Goal: Information Seeking & Learning: Learn about a topic

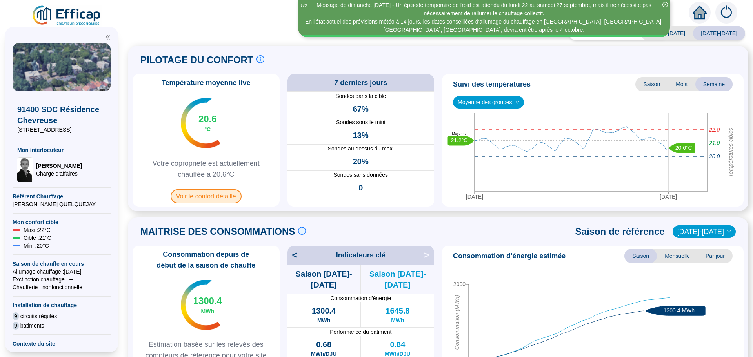
drag, startPoint x: 0, startPoint y: 0, endPoint x: 206, endPoint y: 197, distance: 284.7
click at [206, 197] on span "Voir le confort détaillé" at bounding box center [206, 196] width 71 height 14
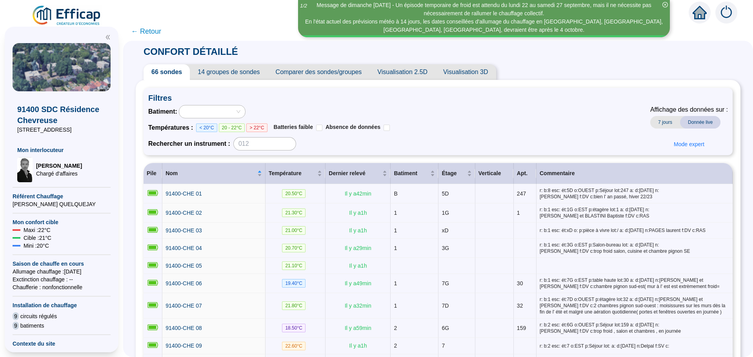
click at [336, 75] on span "Comparer des sondes/groupes" at bounding box center [319, 72] width 102 height 16
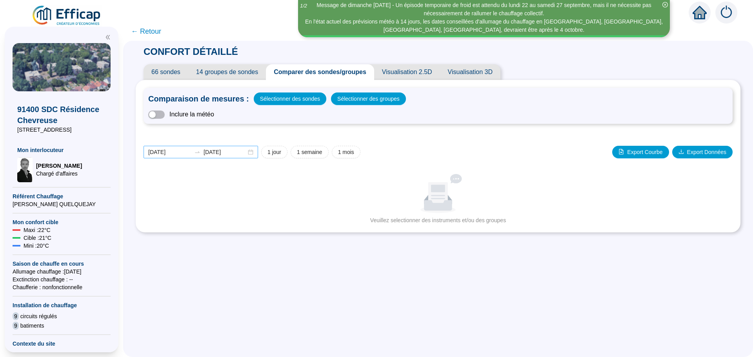
click at [258, 153] on div "[DATE] [DATE]" at bounding box center [201, 152] width 115 height 13
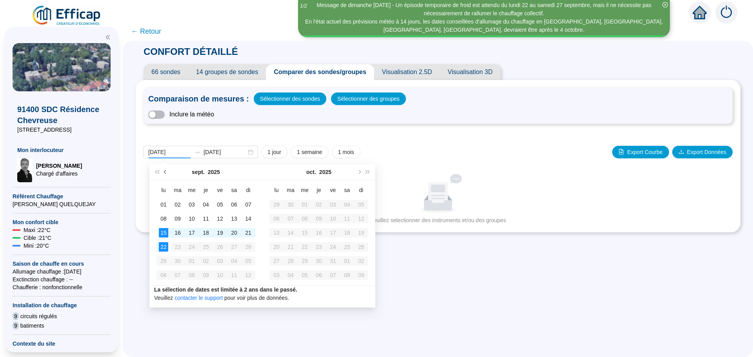
click at [165, 173] on span "Mois précédent (PageUp)" at bounding box center [166, 172] width 4 height 4
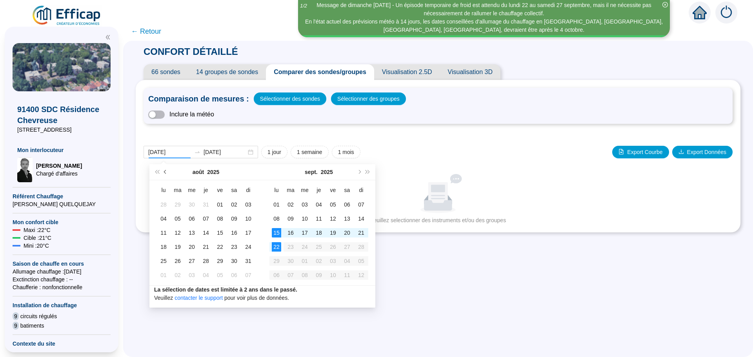
click at [165, 173] on span "Mois précédent (PageUp)" at bounding box center [166, 172] width 4 height 4
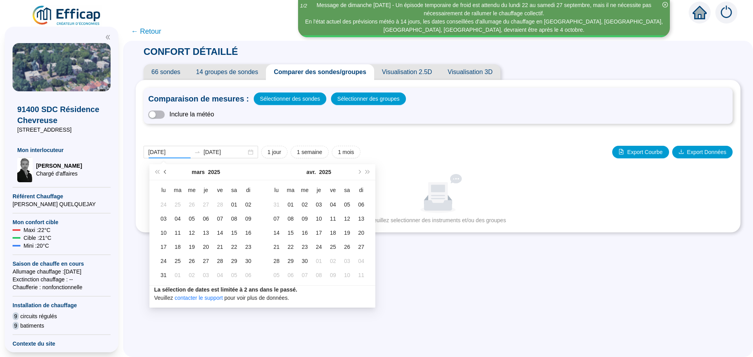
click at [165, 173] on span "Mois précédent (PageUp)" at bounding box center [166, 172] width 4 height 4
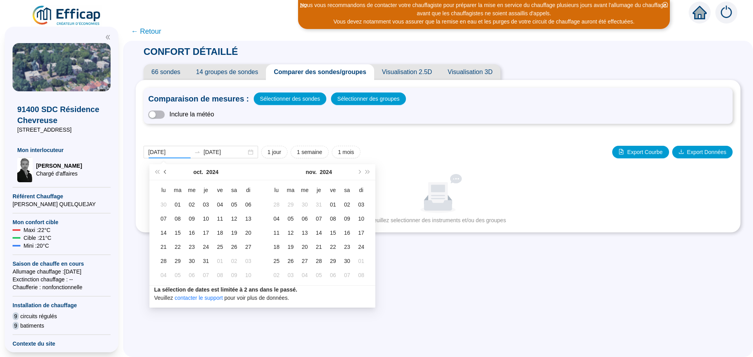
click at [165, 173] on span "Mois précédent (PageUp)" at bounding box center [166, 172] width 4 height 4
drag, startPoint x: 165, startPoint y: 173, endPoint x: 357, endPoint y: 173, distance: 191.8
click at [357, 173] on button "Mois suivant (PageDown)" at bounding box center [359, 172] width 9 height 16
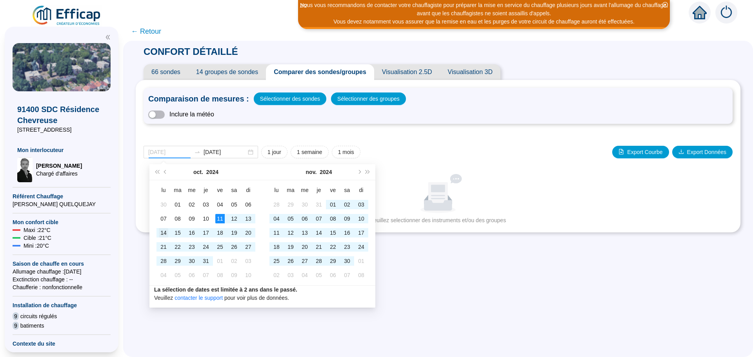
type input "2024-10-14"
click at [162, 235] on div "14" at bounding box center [163, 232] width 9 height 9
type input "[DATE]"
click at [347, 265] on div "30" at bounding box center [346, 261] width 9 height 9
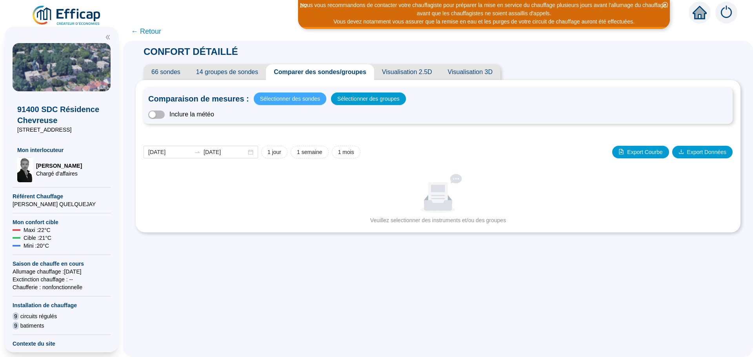
click at [300, 100] on span "Sélectionner des sondes" at bounding box center [290, 98] width 60 height 11
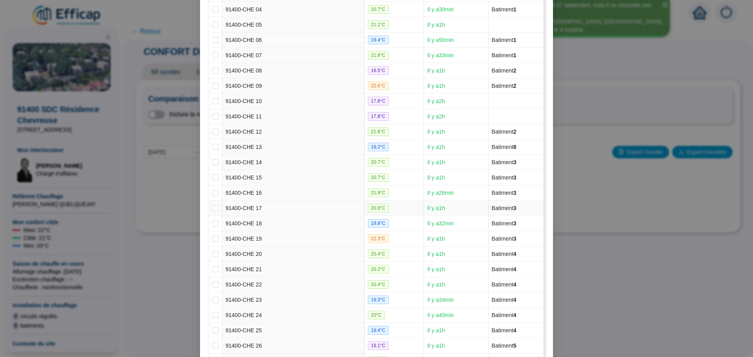
scroll to position [235, 0]
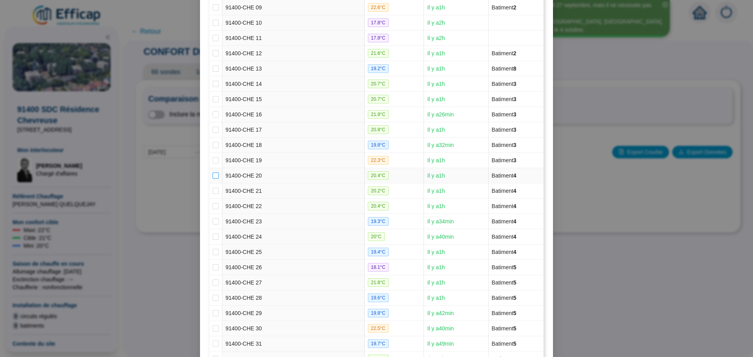
click at [213, 175] on input "checkbox" at bounding box center [216, 176] width 6 height 6
checkbox input "true"
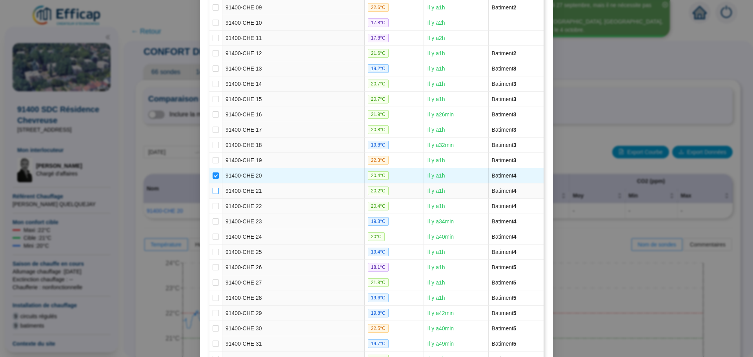
click at [213, 192] on input "checkbox" at bounding box center [216, 191] width 6 height 6
checkbox input "true"
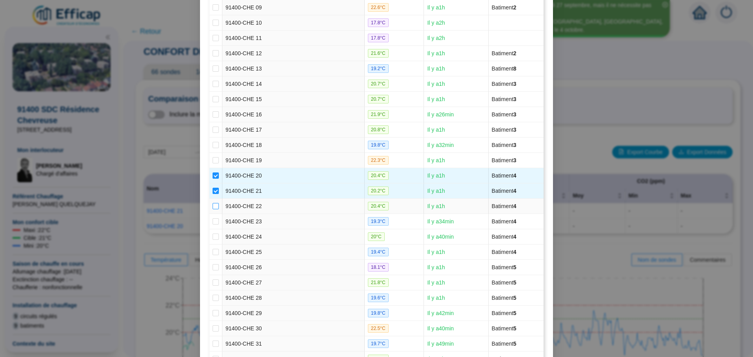
click at [213, 208] on input "checkbox" at bounding box center [216, 206] width 6 height 6
checkbox input "true"
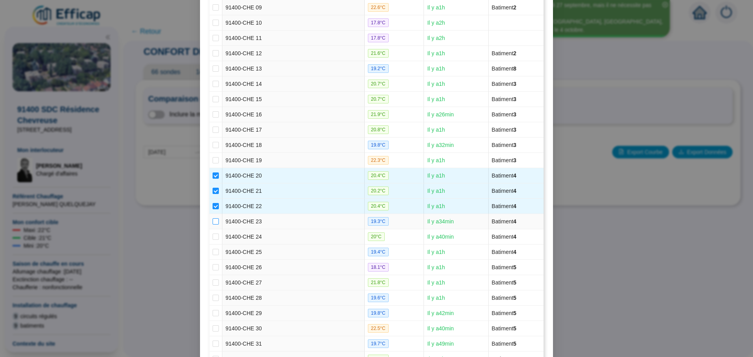
click at [213, 222] on input "checkbox" at bounding box center [216, 221] width 6 height 6
checkbox input "true"
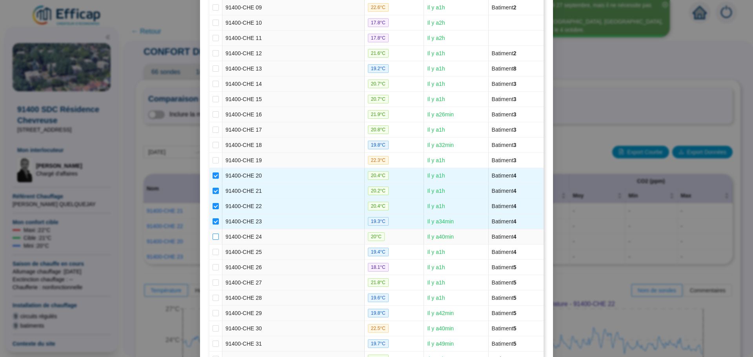
click at [213, 237] on input "checkbox" at bounding box center [216, 237] width 6 height 6
checkbox input "true"
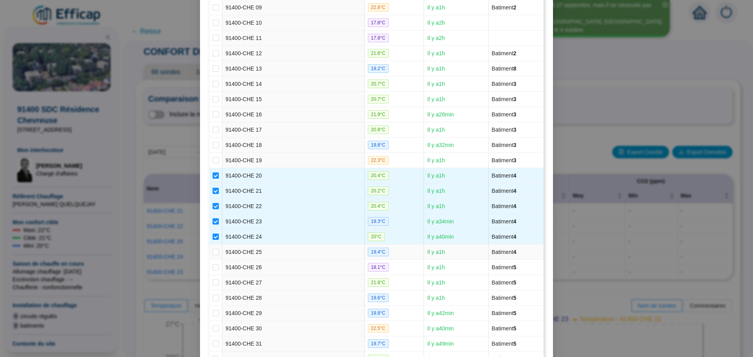
click at [209, 251] on td at bounding box center [215, 252] width 13 height 15
click at [213, 253] on input "checkbox" at bounding box center [216, 252] width 6 height 6
checkbox input "true"
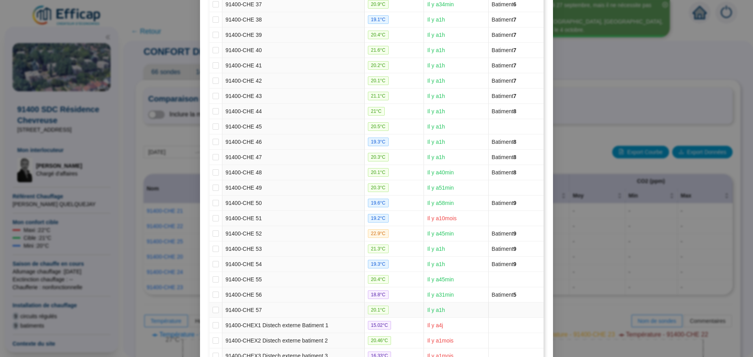
scroll to position [803, 0]
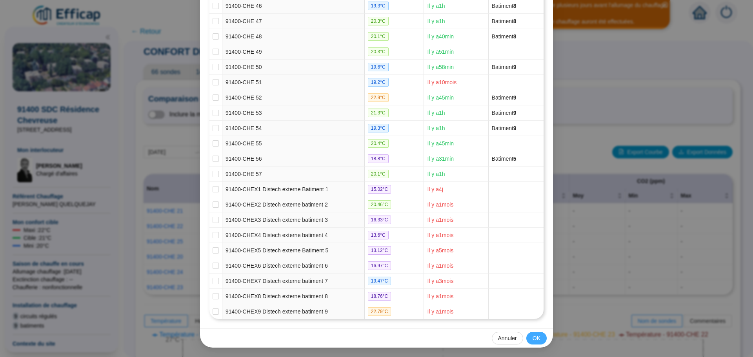
click at [533, 339] on span "OK" at bounding box center [537, 339] width 8 height 8
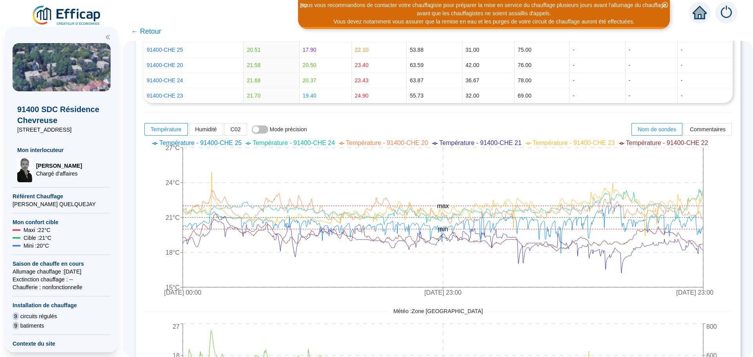
scroll to position [196, 0]
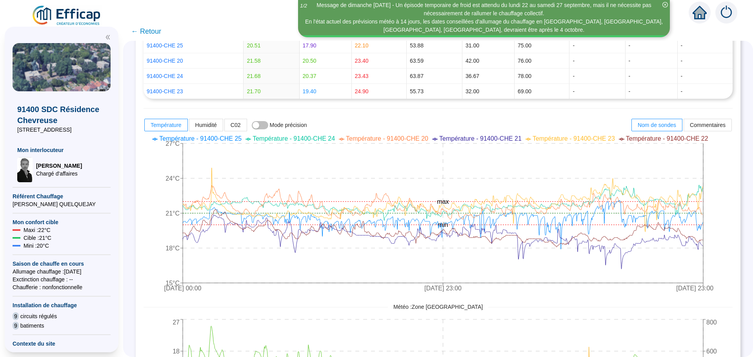
drag, startPoint x: 203, startPoint y: 250, endPoint x: 159, endPoint y: 34, distance: 220.9
click at [159, 34] on span "← Retour" at bounding box center [146, 31] width 30 height 11
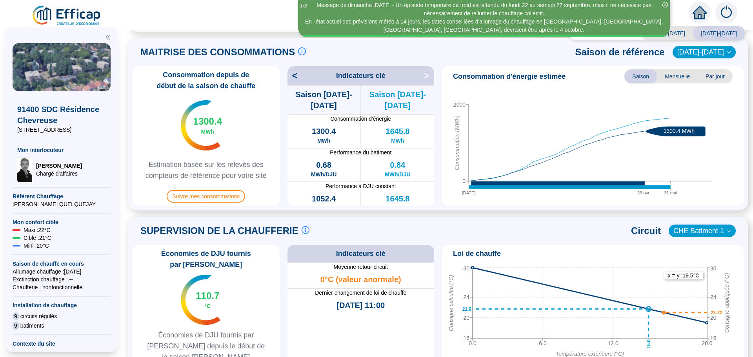
scroll to position [178, 0]
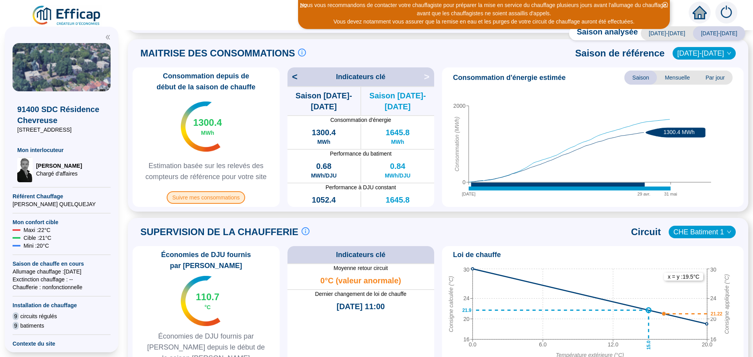
click at [202, 199] on span "Suivre mes consommations" at bounding box center [206, 197] width 78 height 13
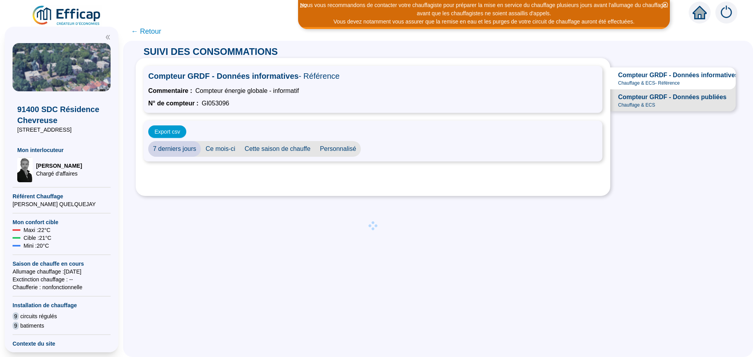
click at [152, 33] on span "← Retour" at bounding box center [146, 31] width 30 height 11
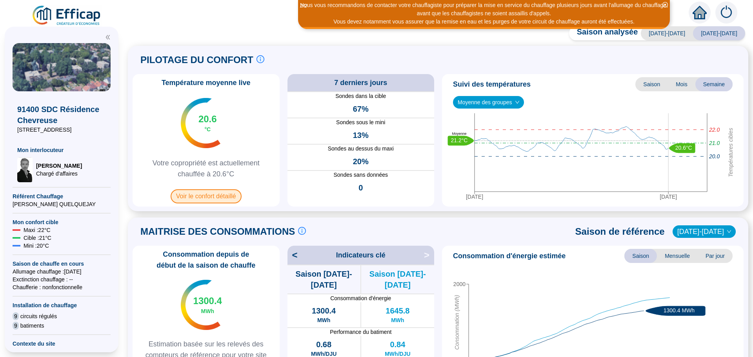
click at [203, 191] on span "Voir le confort détaillé" at bounding box center [206, 196] width 71 height 14
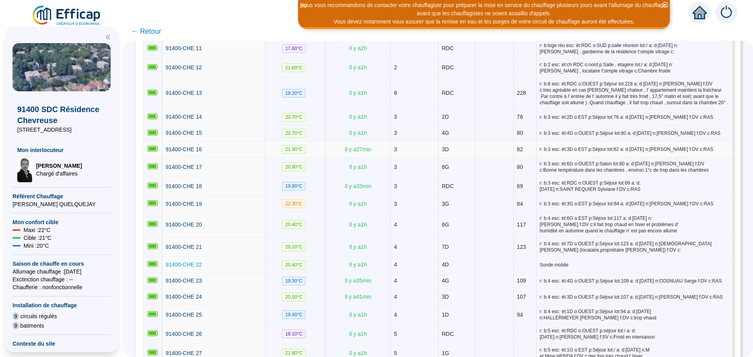
scroll to position [392, 0]
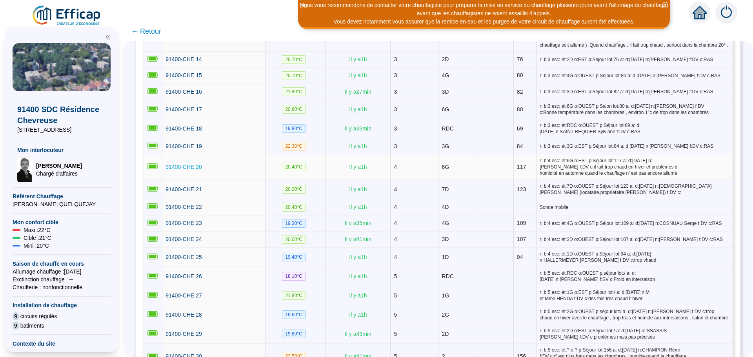
click at [171, 164] on span "91400-CHE 20" at bounding box center [184, 167] width 36 height 6
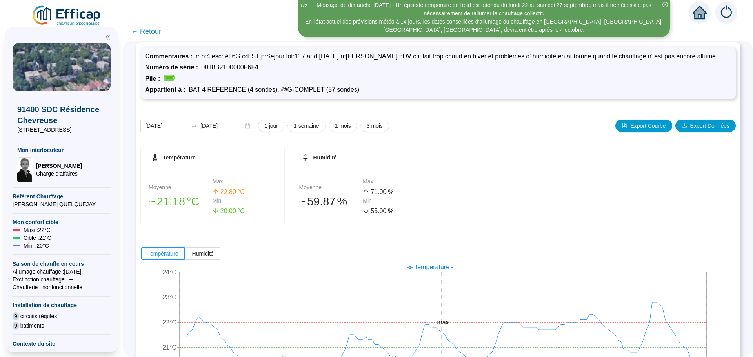
scroll to position [62, 0]
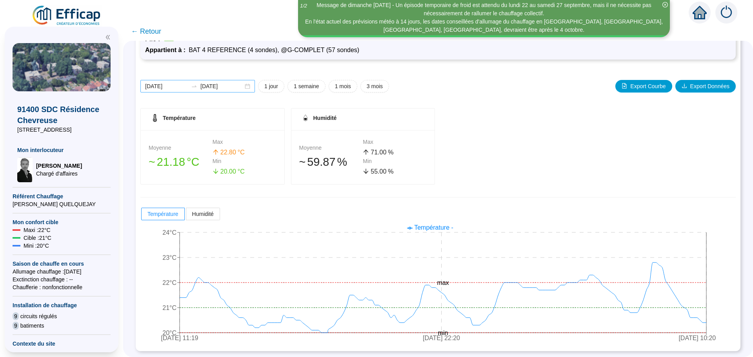
drag, startPoint x: 269, startPoint y: 188, endPoint x: 249, endPoint y: 86, distance: 103.9
click at [249, 86] on div "[DATE] [DATE]" at bounding box center [197, 86] width 115 height 13
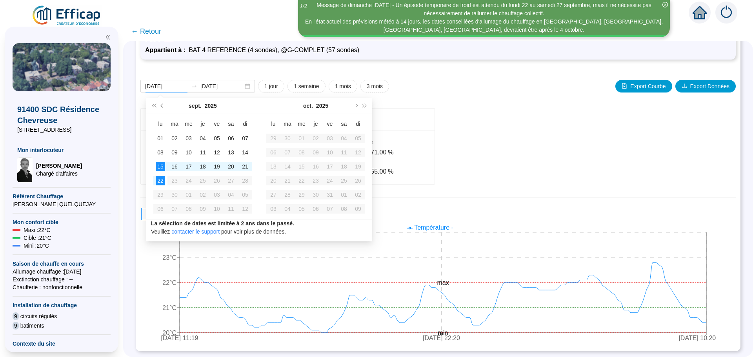
click at [161, 108] on button "Mois précédent (PageUp)" at bounding box center [162, 106] width 9 height 16
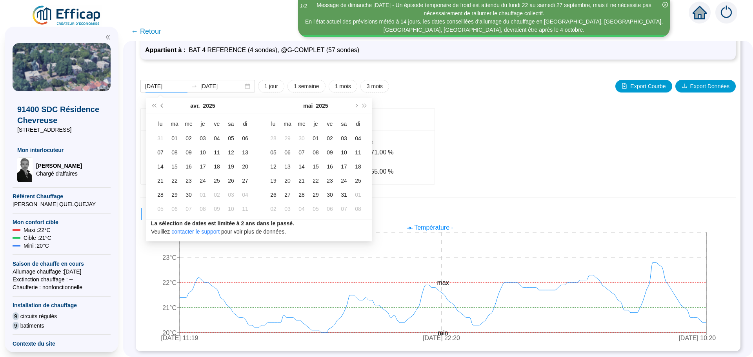
click at [161, 108] on button "Mois précédent (PageUp)" at bounding box center [162, 106] width 9 height 16
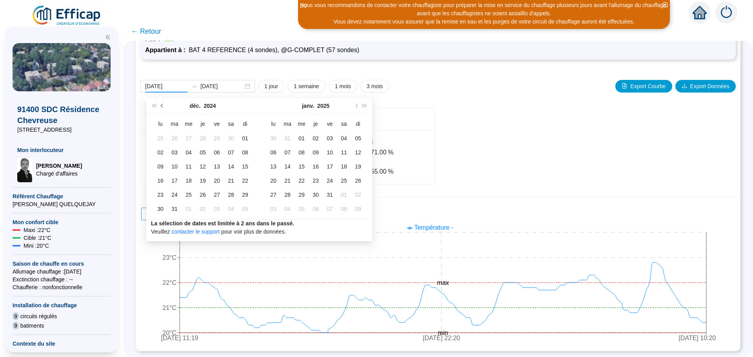
click at [161, 108] on button "Mois précédent (PageUp)" at bounding box center [162, 106] width 9 height 16
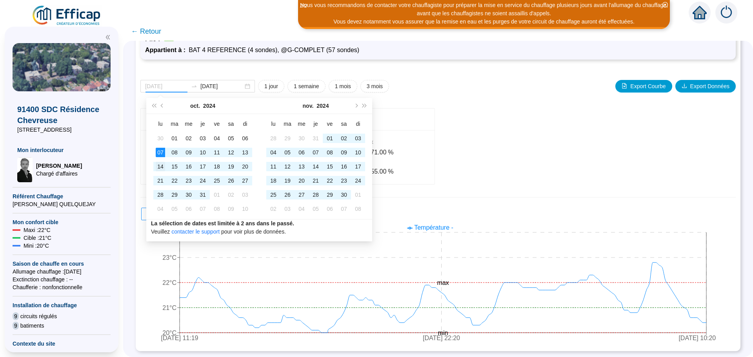
type input "2024-10-14"
click at [160, 164] on div "14" at bounding box center [160, 166] width 9 height 9
type input "[DATE]"
click at [344, 196] on div "30" at bounding box center [343, 194] width 9 height 9
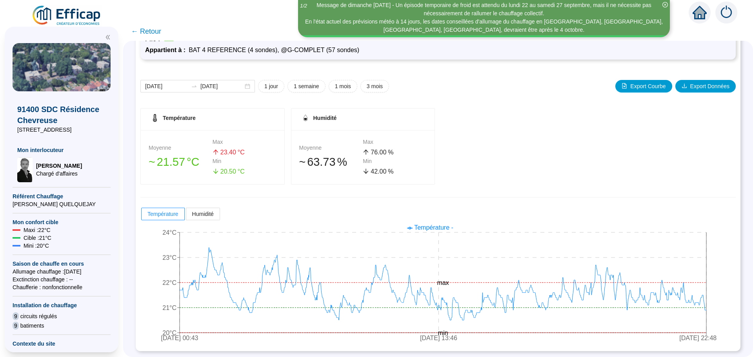
drag, startPoint x: 296, startPoint y: 187, endPoint x: 457, endPoint y: 180, distance: 161.7
click at [457, 180] on div "Température Moyenne 󠁾~ 21 .57 °C Max 23 .40 °C Min 20 .50 °C Humidité Moyenne 󠁾…" at bounding box center [437, 146] width 595 height 76
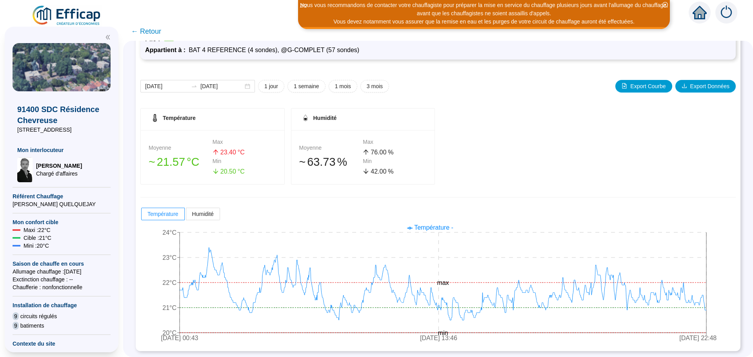
click at [160, 31] on span "← Retour" at bounding box center [146, 31] width 30 height 11
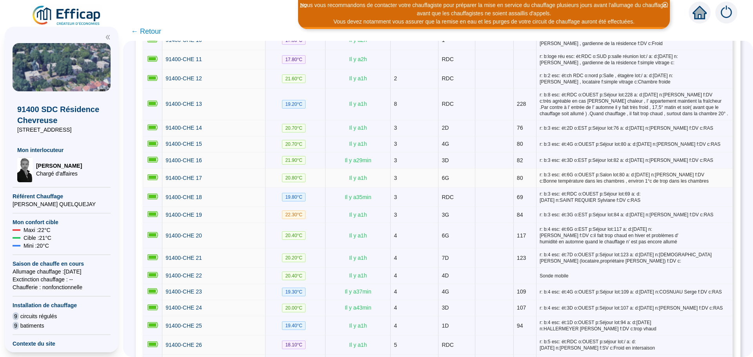
scroll to position [392, 0]
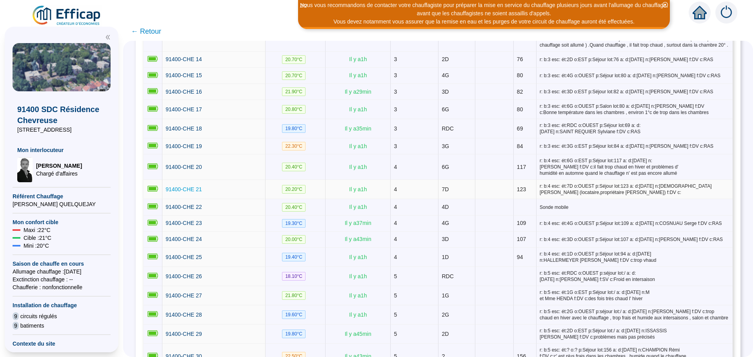
click at [177, 188] on span "91400-CHE 21" at bounding box center [184, 189] width 36 height 6
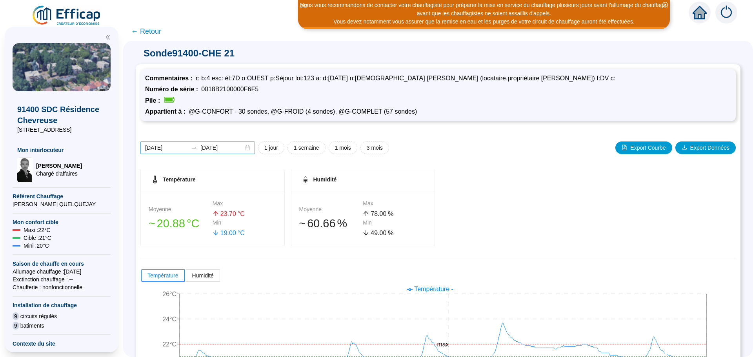
click at [253, 147] on div "[DATE] [DATE]" at bounding box center [197, 148] width 115 height 13
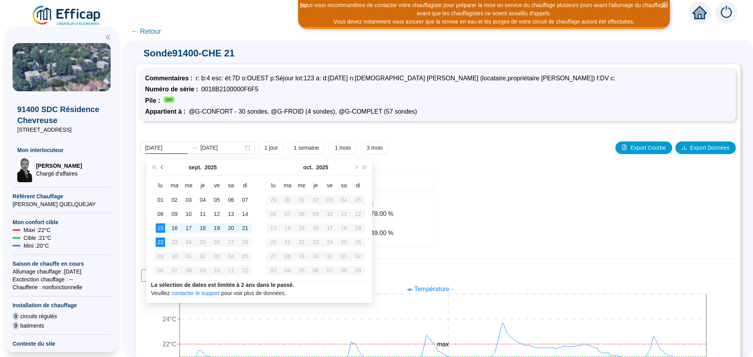
click at [164, 168] on button "Mois précédent (PageUp)" at bounding box center [162, 168] width 9 height 16
click at [164, 168] on span "Mois précédent (PageUp)" at bounding box center [163, 168] width 4 height 4
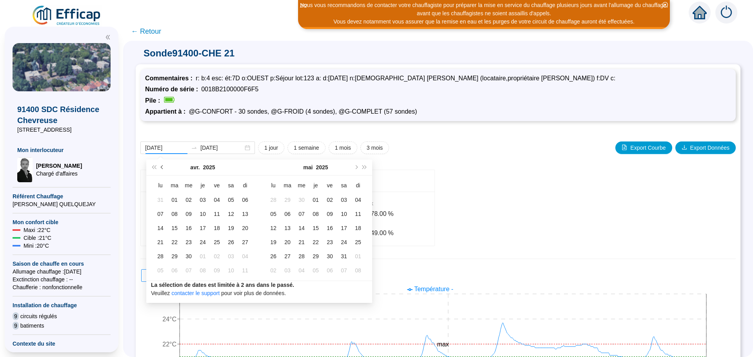
click at [164, 168] on span "Mois précédent (PageUp)" at bounding box center [163, 168] width 4 height 4
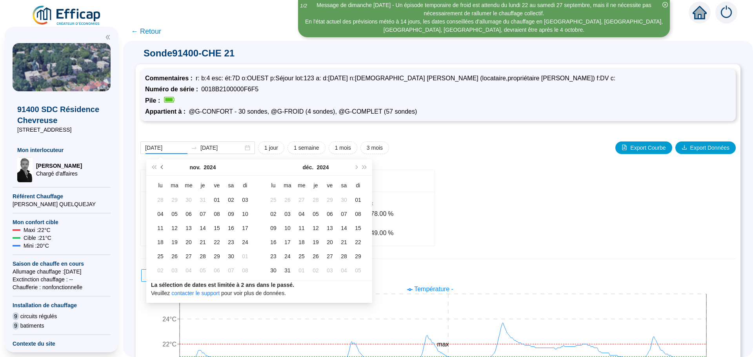
click at [164, 168] on span "Mois précédent (PageUp)" at bounding box center [163, 168] width 4 height 4
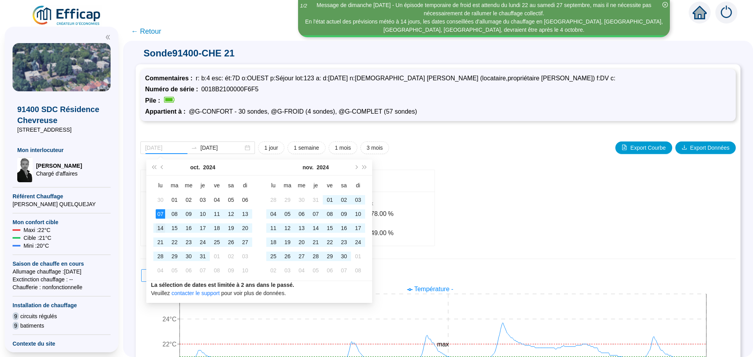
type input "2024-10-14"
click at [162, 226] on div "14" at bounding box center [160, 228] width 9 height 9
type input "[DATE]"
click at [347, 257] on div "30" at bounding box center [343, 256] width 9 height 9
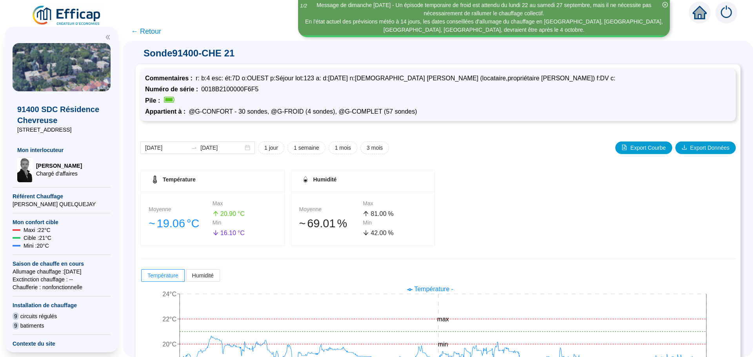
scroll to position [62, 0]
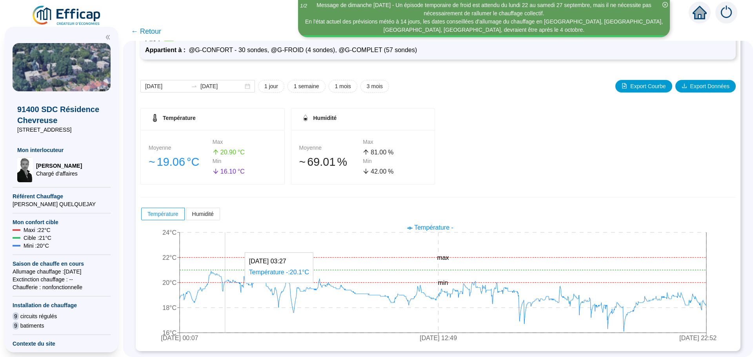
drag, startPoint x: 231, startPoint y: 233, endPoint x: 459, endPoint y: 164, distance: 237.9
click at [459, 164] on div "Température Moyenne 󠁾~ 19 .06 °C Max 20 .90 °C Min 16 .10 °C Humidité Moyenne 󠁾…" at bounding box center [437, 146] width 595 height 76
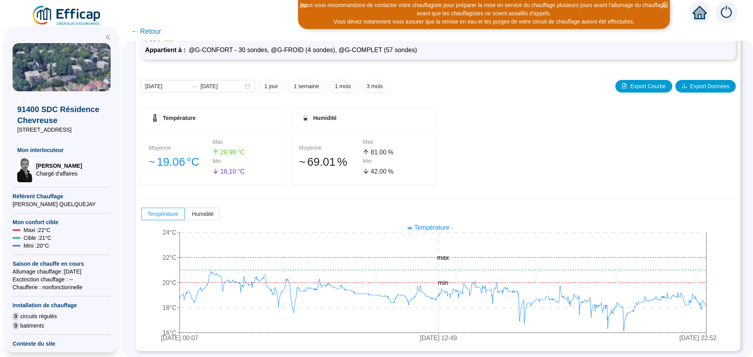
click at [153, 33] on span "← Retour" at bounding box center [146, 31] width 30 height 11
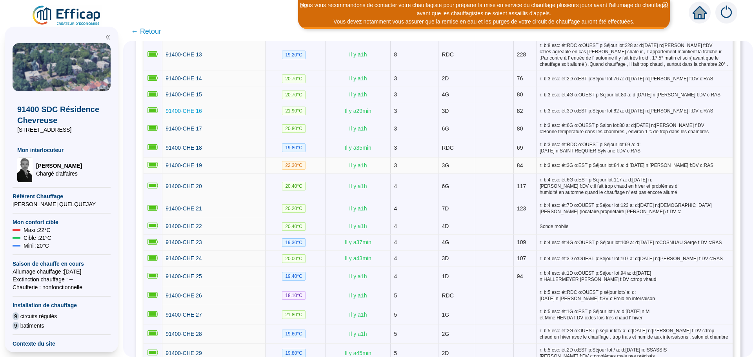
scroll to position [431, 0]
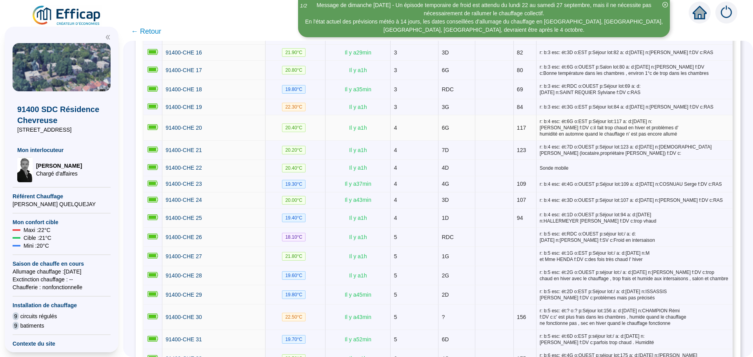
click at [170, 123] on td "91400-CHE 20" at bounding box center [213, 127] width 103 height 25
click at [180, 126] on span "91400-CHE 20" at bounding box center [184, 128] width 36 height 6
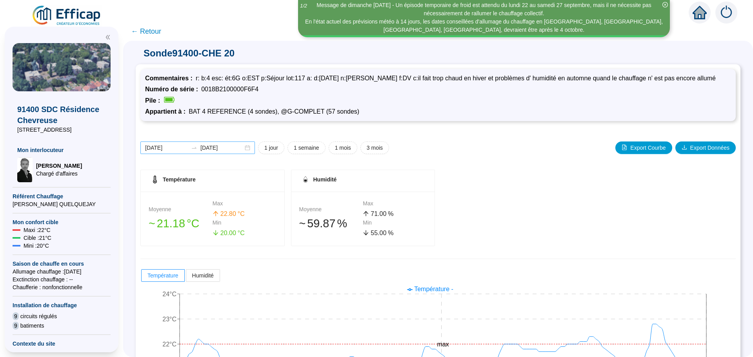
click at [251, 148] on div "[DATE] [DATE]" at bounding box center [197, 148] width 115 height 13
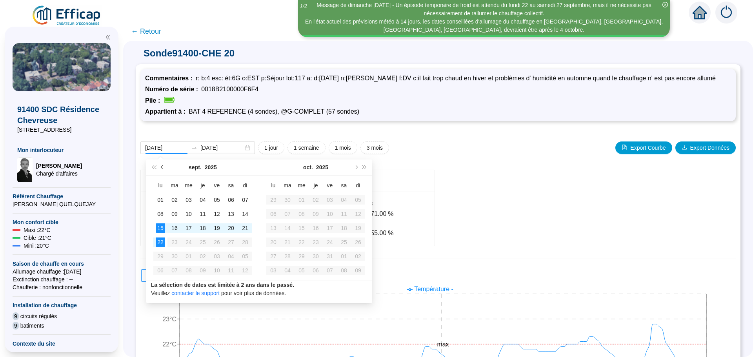
click at [160, 166] on button "Mois précédent (PageUp)" at bounding box center [162, 168] width 9 height 16
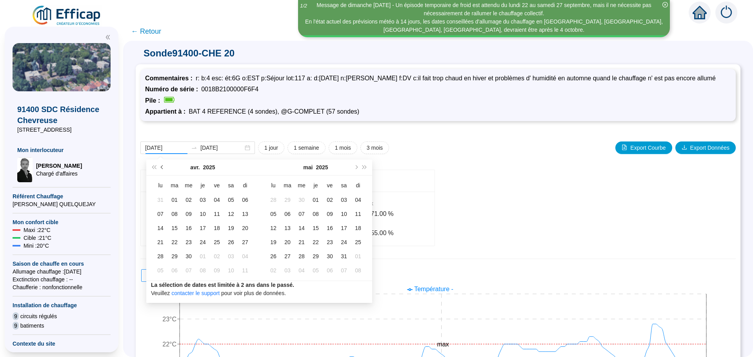
click at [160, 166] on button "Mois précédent (PageUp)" at bounding box center [162, 168] width 9 height 16
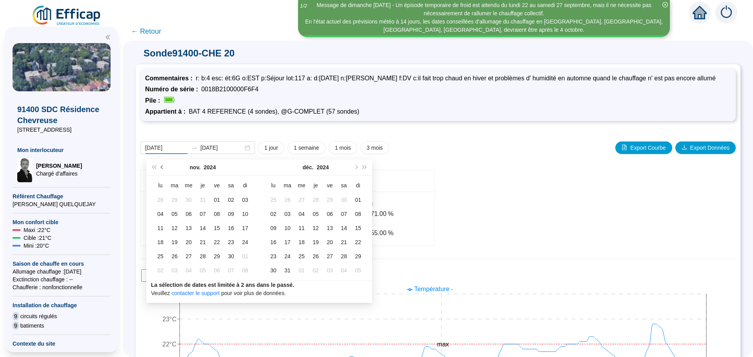
click at [160, 166] on button "Mois précédent (PageUp)" at bounding box center [162, 168] width 9 height 16
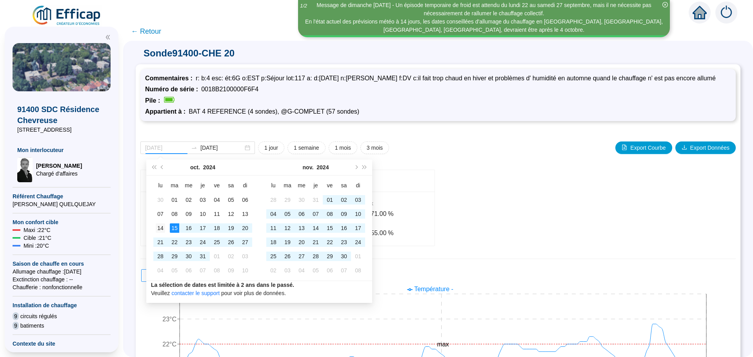
type input "2024-10-14"
click at [163, 227] on div "14" at bounding box center [160, 228] width 9 height 9
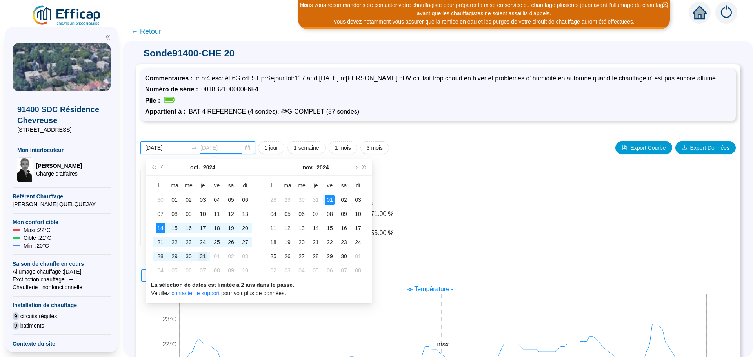
type input "2024-10-31"
click at [202, 256] on div "31" at bounding box center [202, 256] width 9 height 9
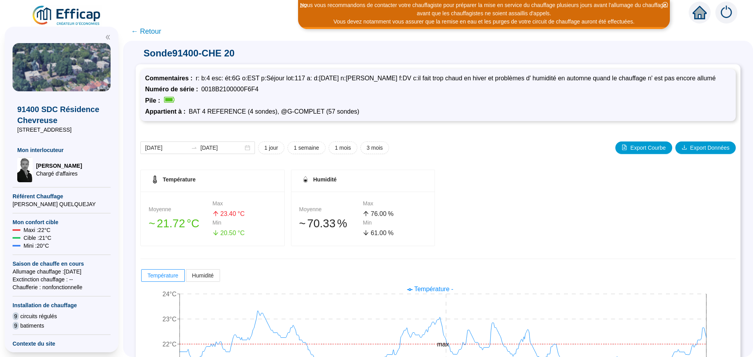
drag, startPoint x: 202, startPoint y: 256, endPoint x: 196, endPoint y: 253, distance: 6.7
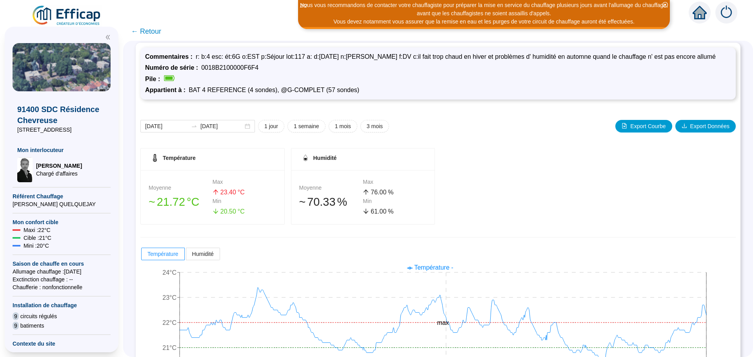
scroll to position [62, 0]
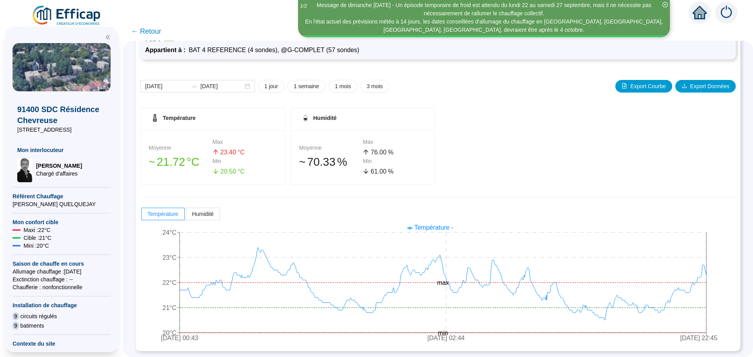
click at [158, 32] on span "← Retour" at bounding box center [146, 31] width 30 height 11
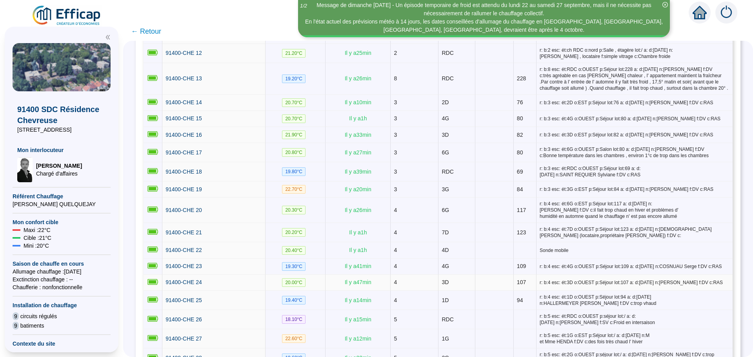
scroll to position [353, 0]
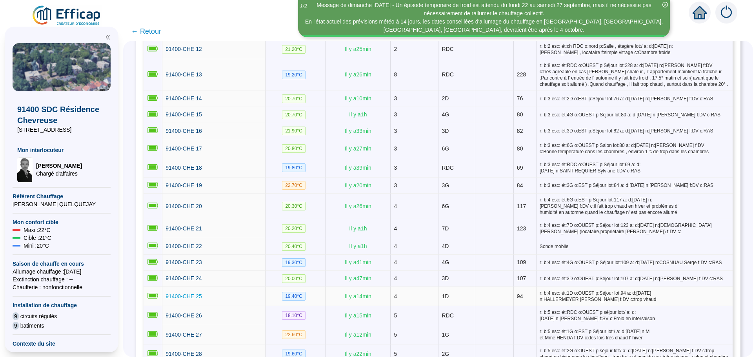
click at [192, 293] on span "91400-CHE 25" at bounding box center [184, 296] width 36 height 6
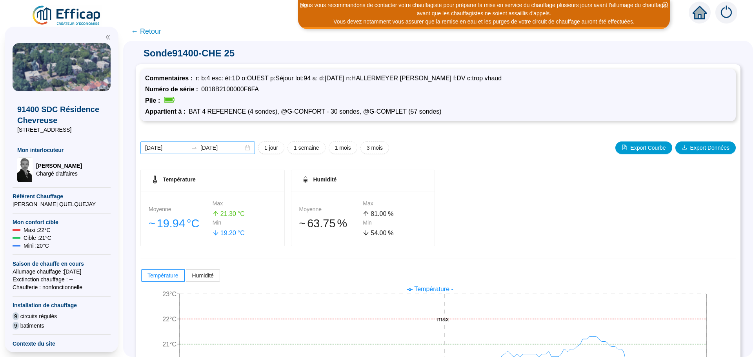
click at [253, 148] on div "[DATE] [DATE]" at bounding box center [197, 148] width 115 height 13
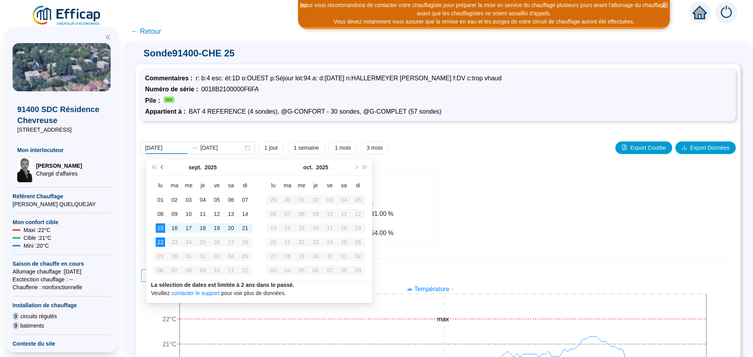
click at [161, 166] on button "Mois précédent (PageUp)" at bounding box center [162, 168] width 9 height 16
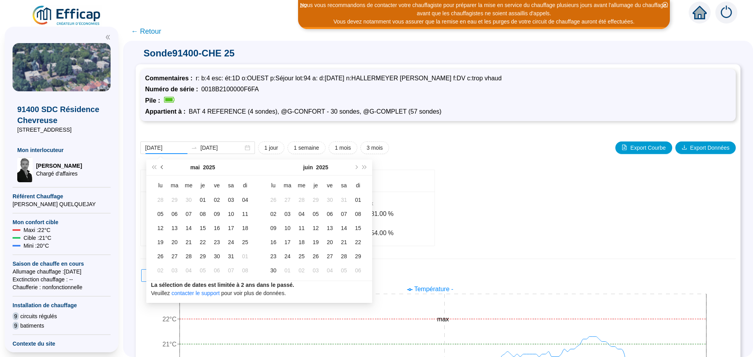
click at [161, 166] on button "Mois précédent (PageUp)" at bounding box center [162, 168] width 9 height 16
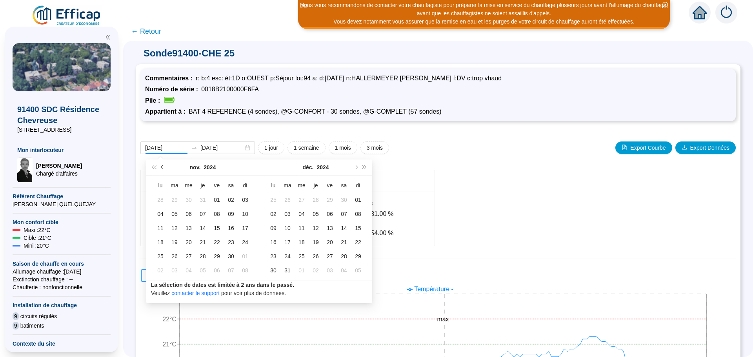
click at [161, 166] on button "Mois précédent (PageUp)" at bounding box center [162, 168] width 9 height 16
click at [358, 165] on button "Mois suivant (PageDown)" at bounding box center [355, 168] width 9 height 16
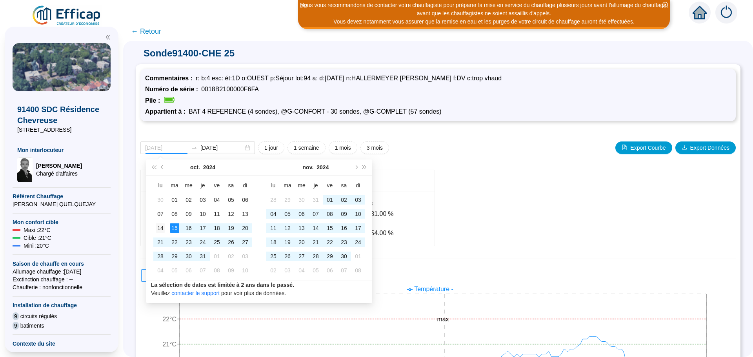
type input "2024-10-14"
click at [161, 229] on div "14" at bounding box center [160, 228] width 9 height 9
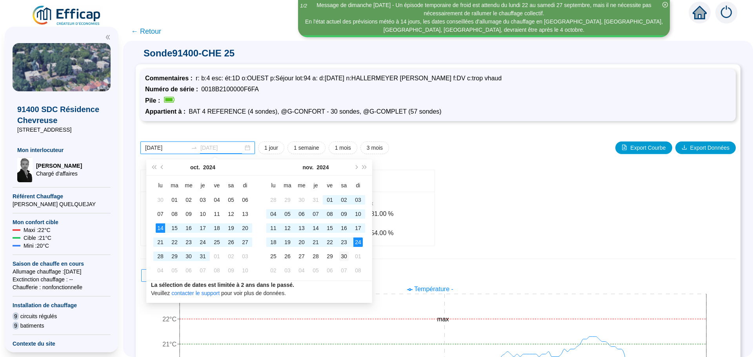
type input "[DATE]"
click at [349, 256] on td "30" at bounding box center [344, 256] width 14 height 14
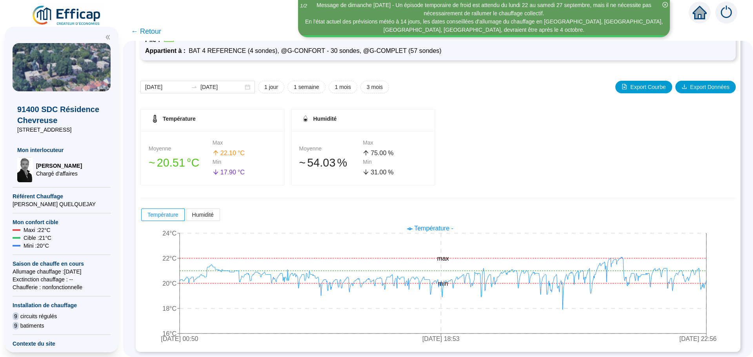
scroll to position [62, 0]
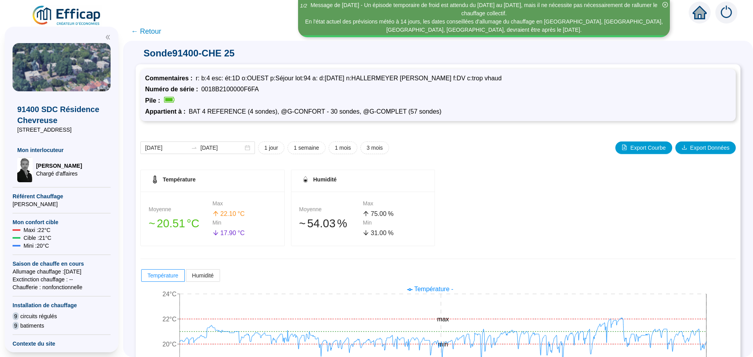
scroll to position [62, 0]
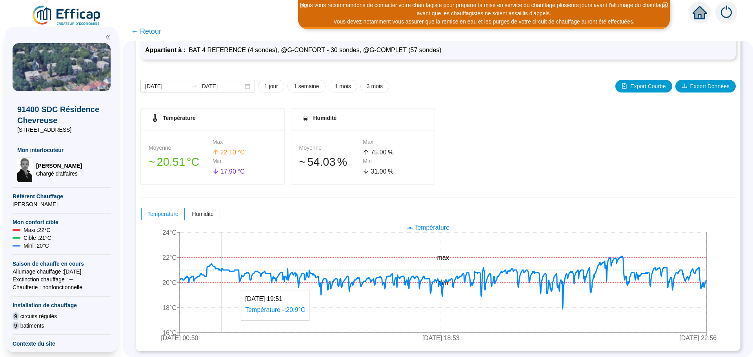
click at [227, 270] on icon at bounding box center [443, 283] width 527 height 53
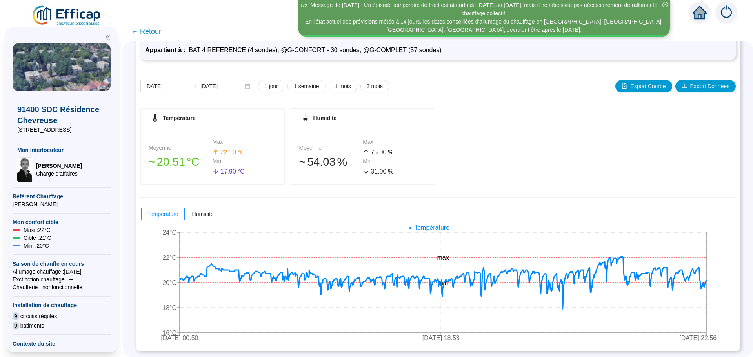
click at [161, 35] on span "← Retour" at bounding box center [146, 31] width 30 height 11
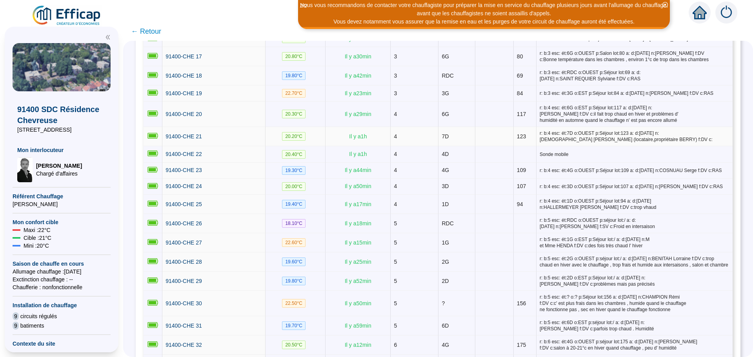
scroll to position [431, 0]
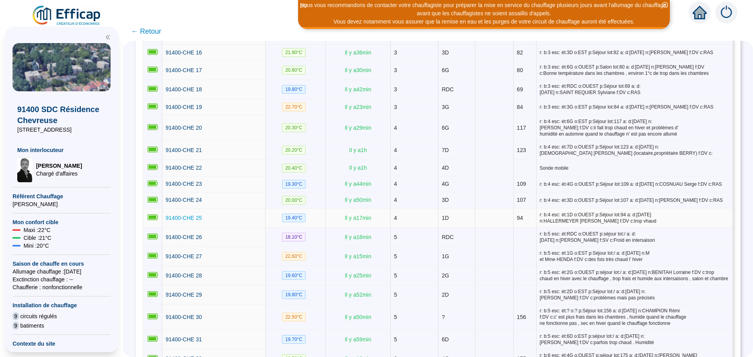
click at [202, 215] on span "91400-CHE 25" at bounding box center [184, 218] width 36 height 6
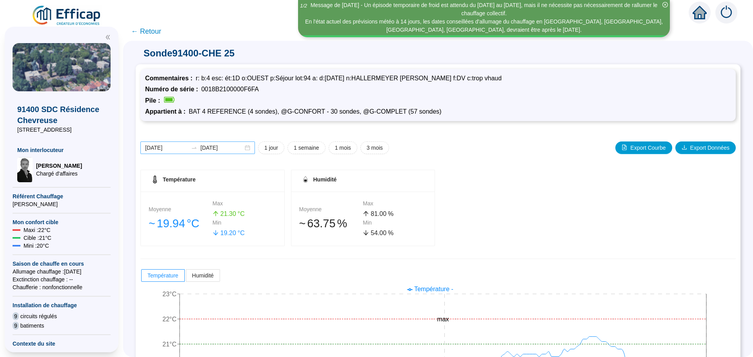
click at [251, 149] on div "[DATE] [DATE]" at bounding box center [197, 148] width 115 height 13
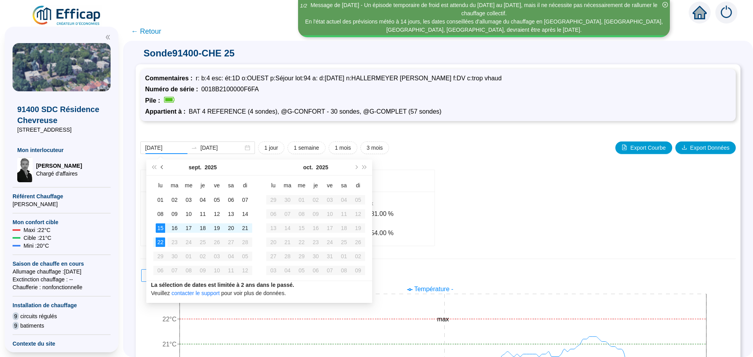
click at [163, 167] on span "Mois précédent (PageUp)" at bounding box center [163, 168] width 4 height 4
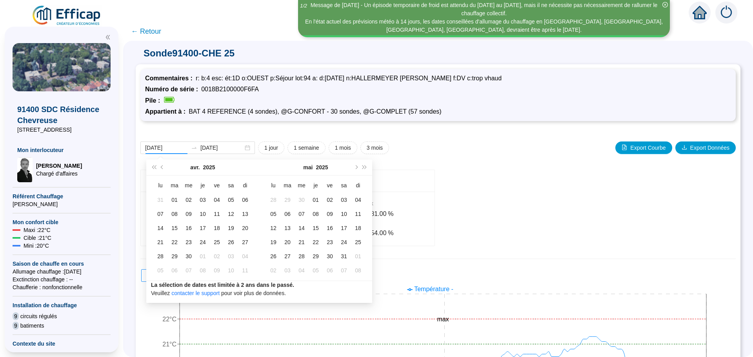
drag, startPoint x: 163, startPoint y: 167, endPoint x: 490, endPoint y: 212, distance: 330.6
click at [490, 212] on div "Température Moyenne 󠁾~ 19 .94 °C Max 21 .30 °C Min 19 .20 °C Humidité Moyenne 󠁾…" at bounding box center [437, 208] width 595 height 76
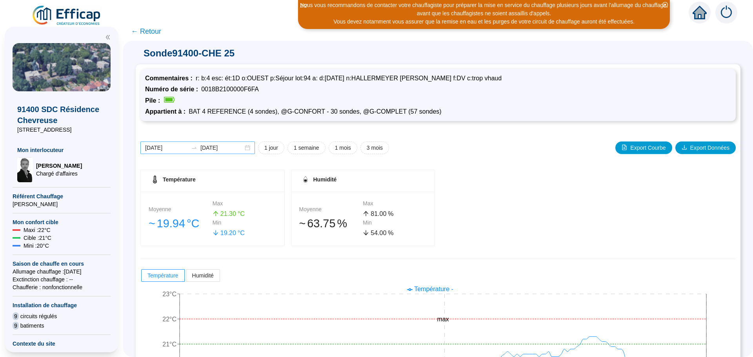
click at [253, 149] on div "[DATE] [DATE]" at bounding box center [197, 148] width 115 height 13
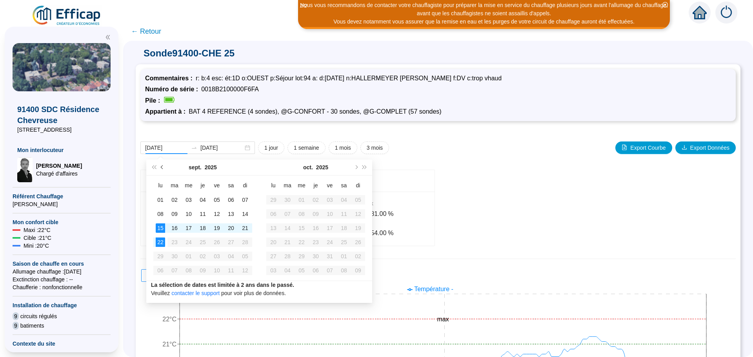
click at [163, 167] on span "Mois précédent (PageUp)" at bounding box center [163, 168] width 4 height 4
click at [163, 166] on span "Mois précédent (PageUp)" at bounding box center [163, 168] width 4 height 4
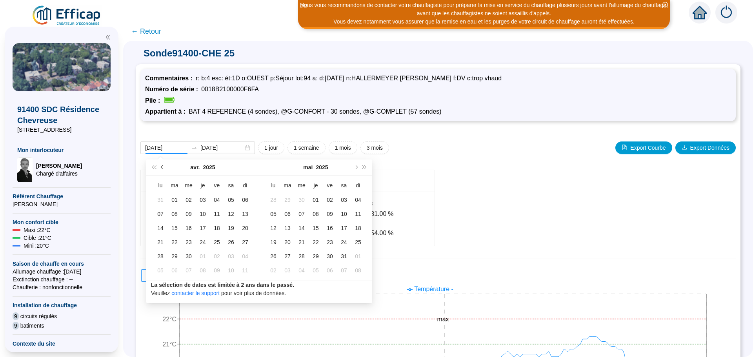
click at [163, 166] on span "Mois précédent (PageUp)" at bounding box center [163, 168] width 4 height 4
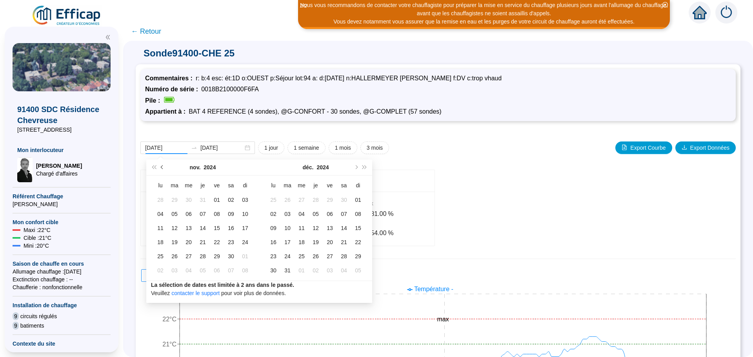
click at [163, 166] on span "Mois précédent (PageUp)" at bounding box center [163, 168] width 4 height 4
click at [163, 167] on span "Mois précédent (PageUp)" at bounding box center [163, 168] width 4 height 4
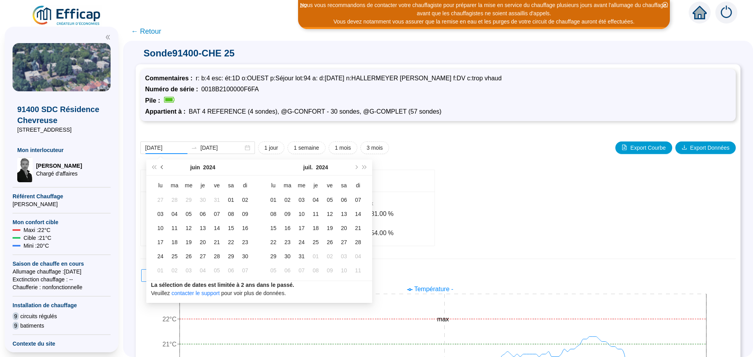
click at [163, 167] on span "Mois précédent (PageUp)" at bounding box center [163, 168] width 4 height 4
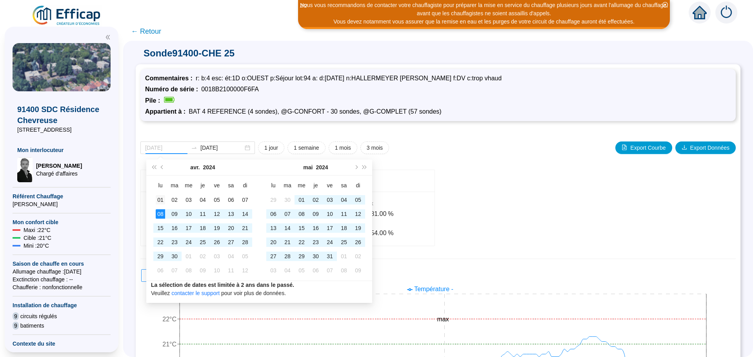
type input "2024-04-01"
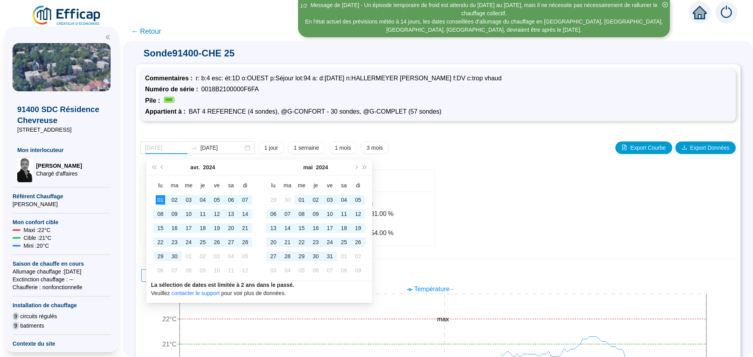
click at [162, 199] on div "01" at bounding box center [160, 199] width 9 height 9
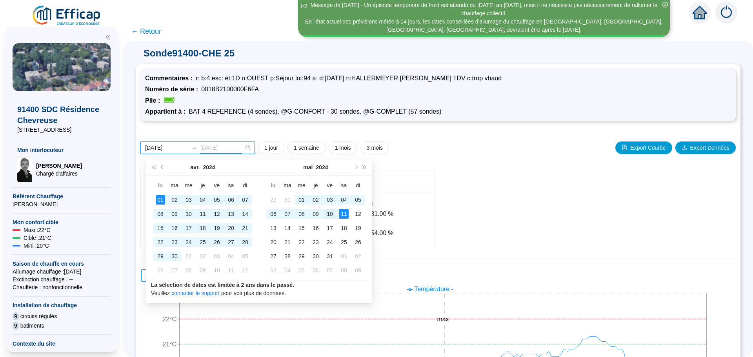
type input "2024-05-10"
click at [331, 215] on div "10" at bounding box center [329, 213] width 9 height 9
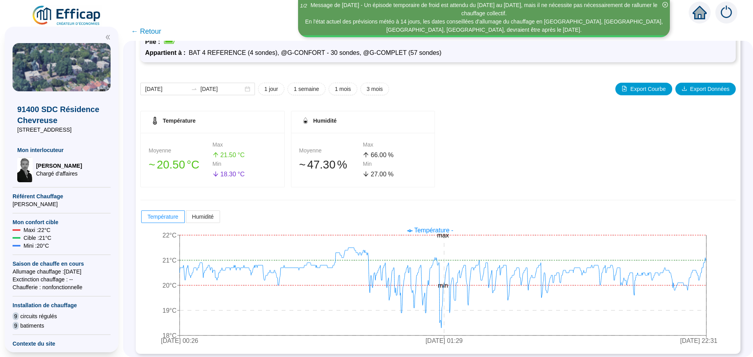
scroll to position [62, 0]
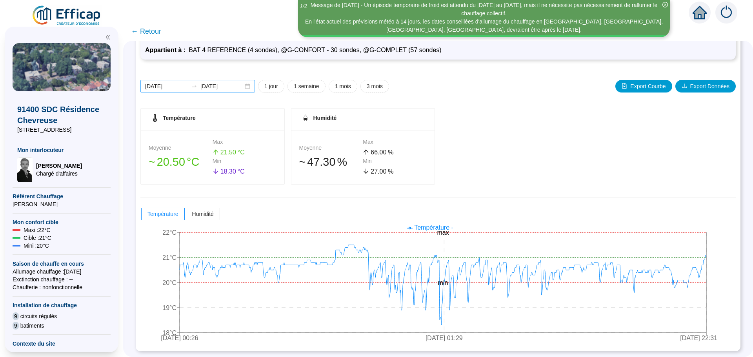
click at [255, 86] on div "2024-04-01 2024-05-10" at bounding box center [197, 86] width 115 height 13
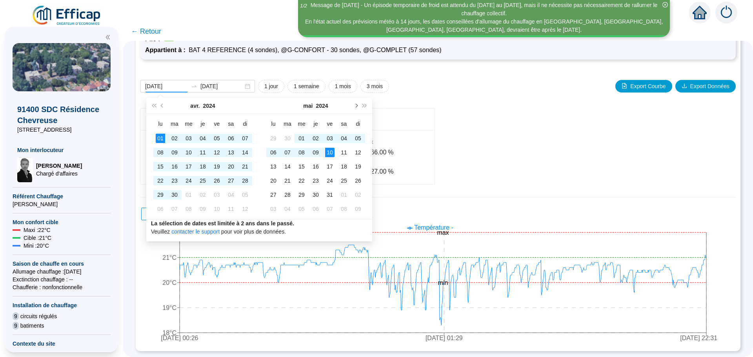
click at [358, 105] on button "Mois suivant (PageDown)" at bounding box center [355, 106] width 9 height 16
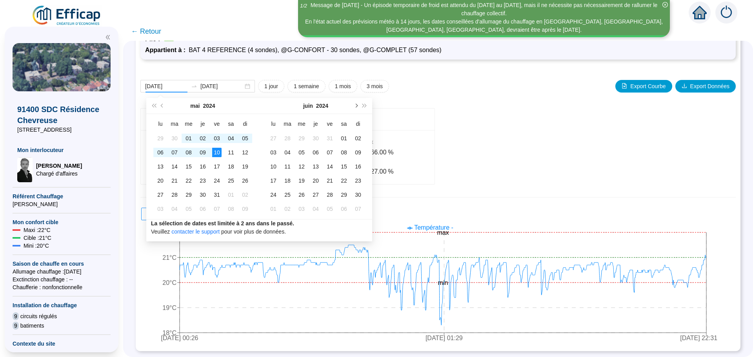
click at [358, 105] on button "Mois suivant (PageDown)" at bounding box center [355, 106] width 9 height 16
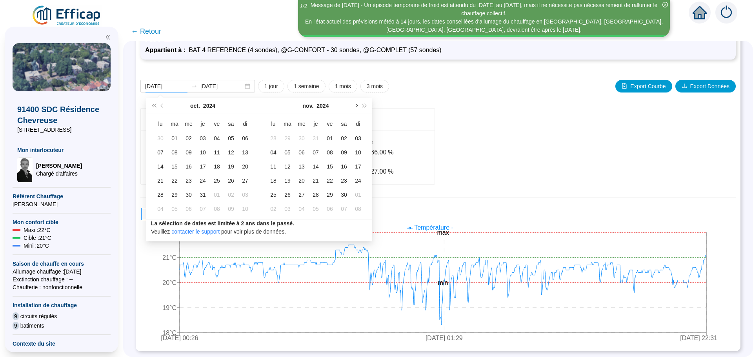
click at [358, 105] on button "Mois suivant (PageDown)" at bounding box center [355, 106] width 9 height 16
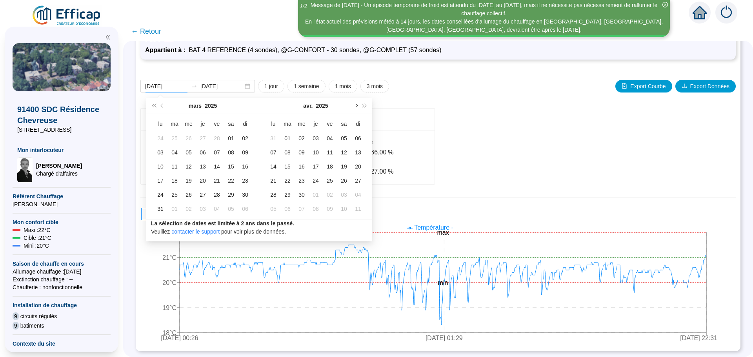
click at [358, 105] on button "Mois suivant (PageDown)" at bounding box center [355, 106] width 9 height 16
type input "[DATE]"
click at [171, 140] on div "01" at bounding box center [174, 138] width 9 height 9
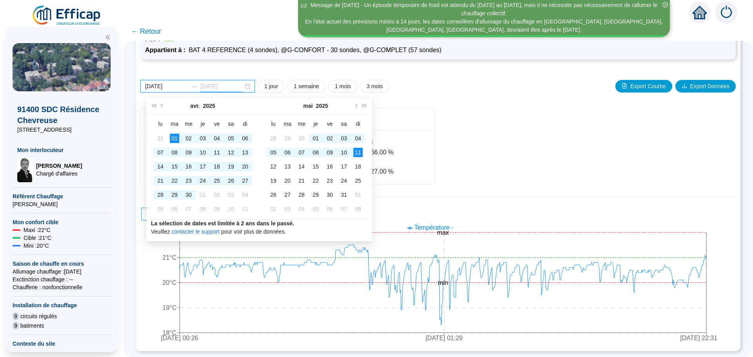
type input "[DATE]"
click at [359, 156] on div "11" at bounding box center [357, 152] width 9 height 9
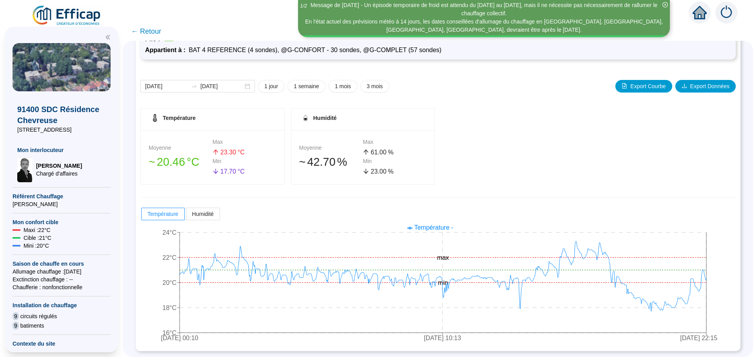
click at [150, 33] on span "← Retour" at bounding box center [146, 31] width 30 height 11
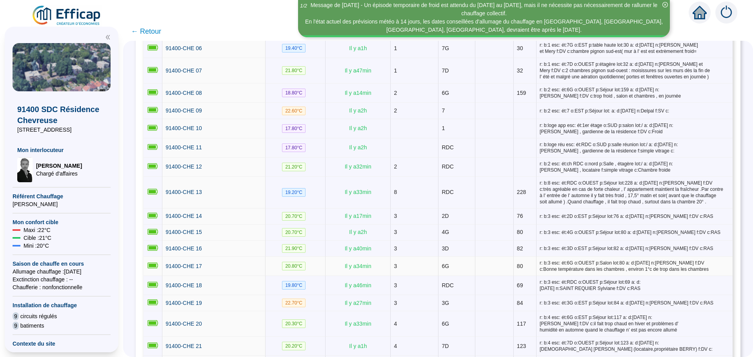
scroll to position [392, 0]
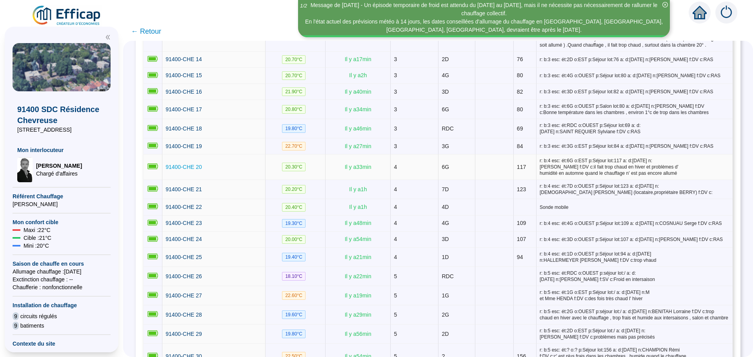
click at [189, 166] on span "91400-CHE 20" at bounding box center [184, 167] width 36 height 6
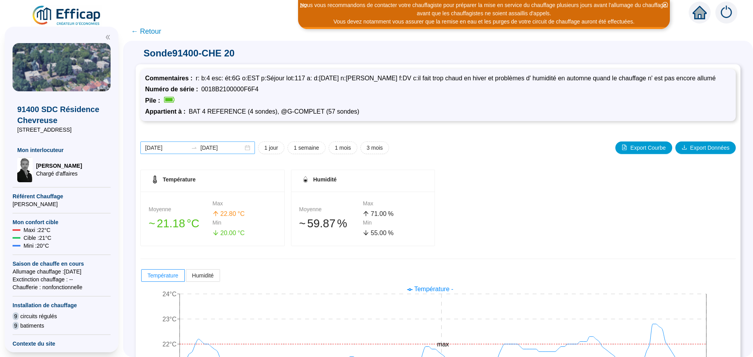
click at [249, 150] on div "[DATE] [DATE]" at bounding box center [197, 148] width 115 height 13
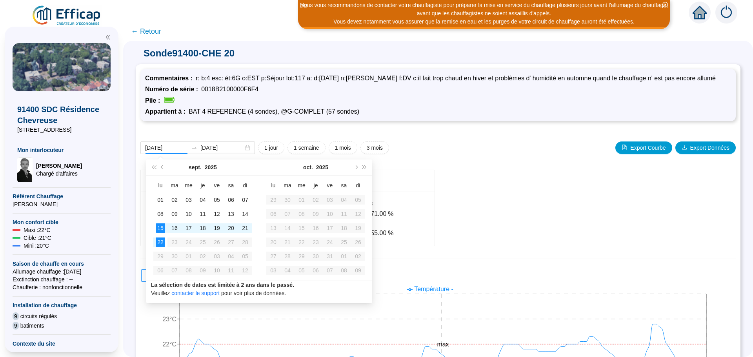
click at [159, 168] on div "Sonde 91400-CHE 20 Commentaires : r: b:4 esc: ét:6G o:EST p:Séjour lot:117 a: d…" at bounding box center [438, 199] width 630 height 317
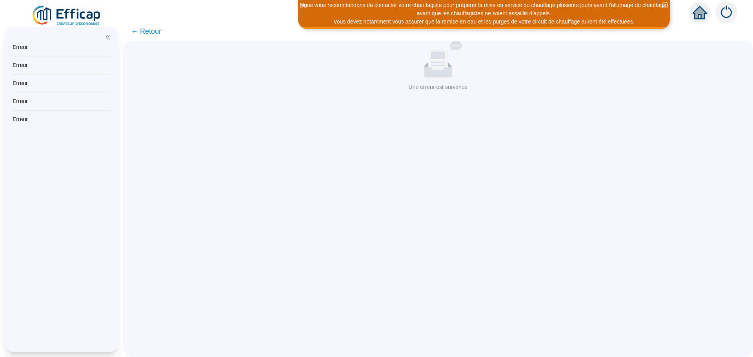
click at [152, 32] on span "← Retour" at bounding box center [146, 31] width 30 height 11
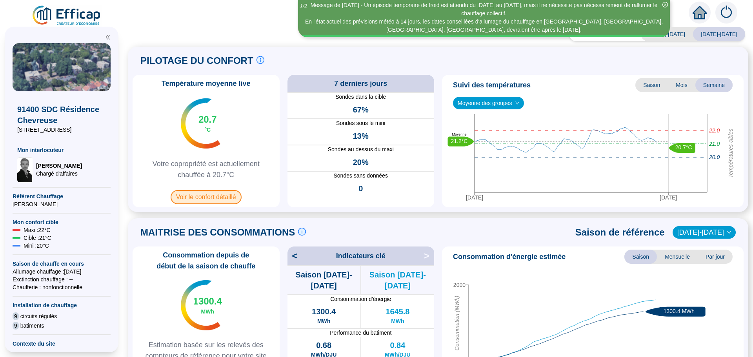
click at [198, 197] on span "Voir le confort détaillé" at bounding box center [206, 197] width 71 height 14
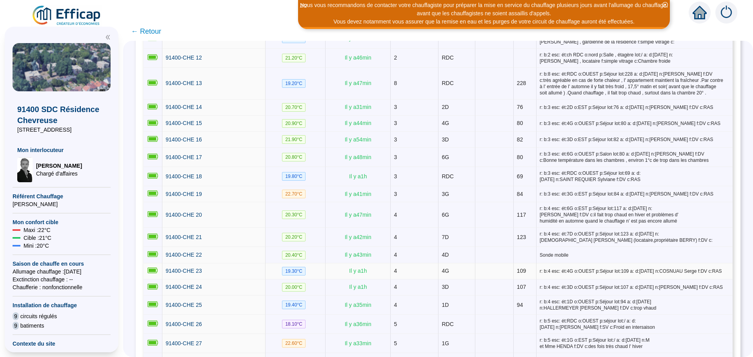
scroll to position [392, 0]
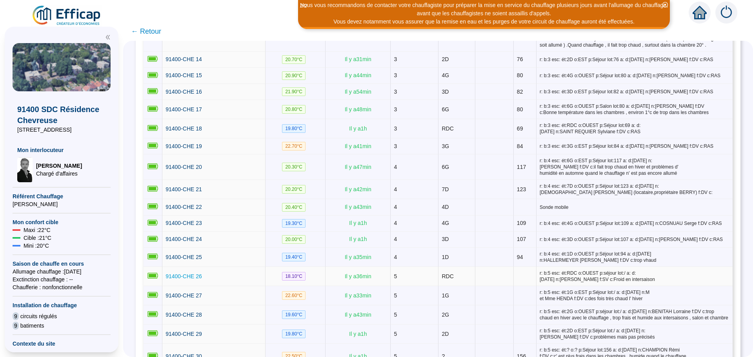
click at [187, 273] on span "91400-CHE 26" at bounding box center [184, 276] width 36 height 6
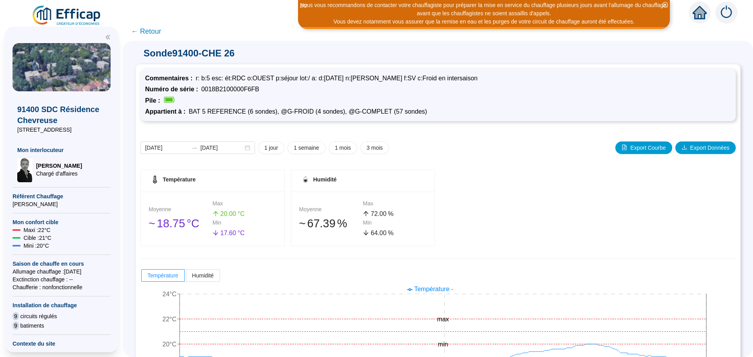
click at [158, 28] on span "← Retour" at bounding box center [146, 31] width 30 height 11
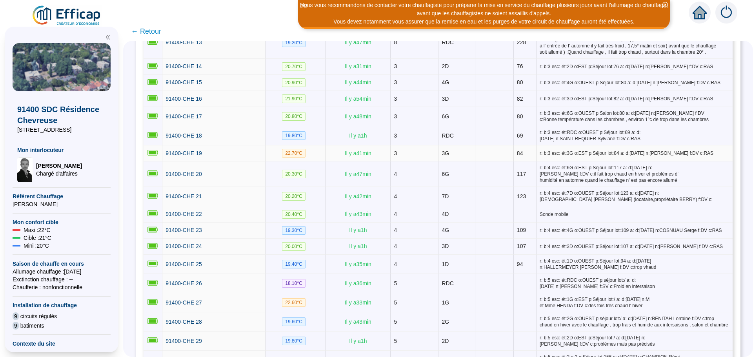
scroll to position [392, 0]
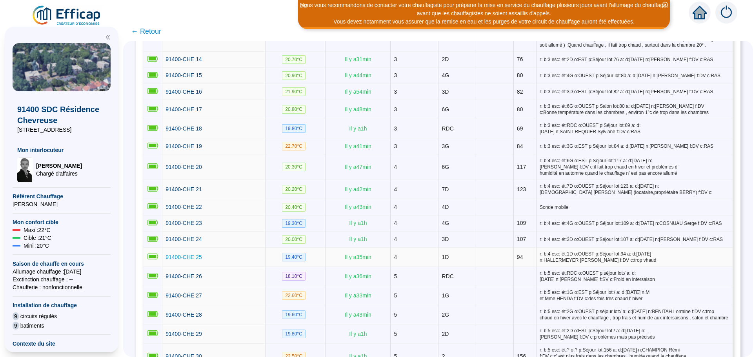
click at [188, 256] on span "91400-CHE 25" at bounding box center [184, 257] width 36 height 6
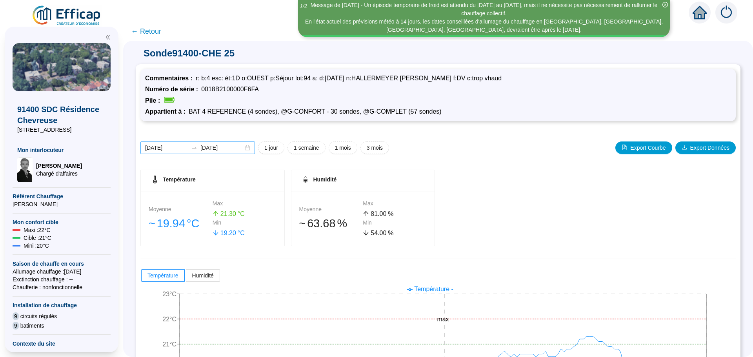
click at [251, 148] on div "[DATE] [DATE]" at bounding box center [197, 148] width 115 height 13
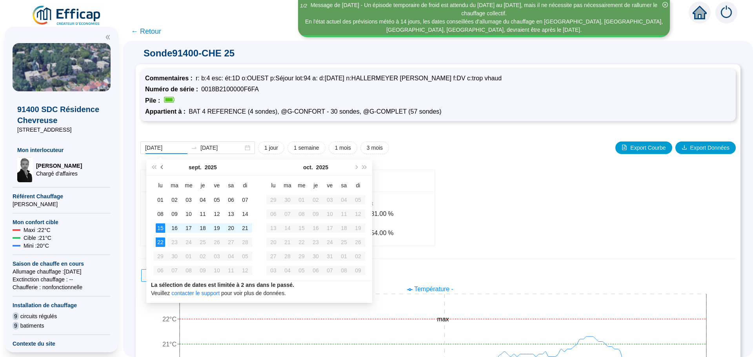
click at [164, 168] on button "Mois précédent (PageUp)" at bounding box center [162, 168] width 9 height 16
click at [164, 168] on span "Mois précédent (PageUp)" at bounding box center [163, 168] width 4 height 4
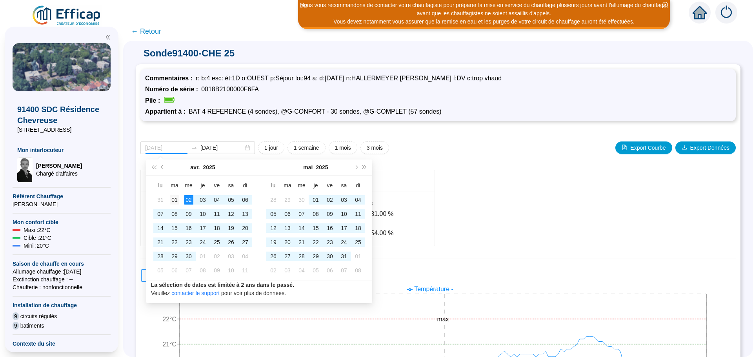
type input "[DATE]"
click at [178, 198] on div "01" at bounding box center [174, 199] width 9 height 9
type input "[DATE]"
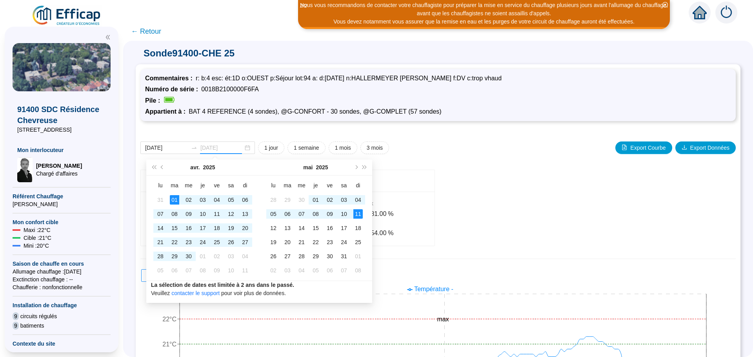
click at [360, 213] on div "11" at bounding box center [357, 213] width 9 height 9
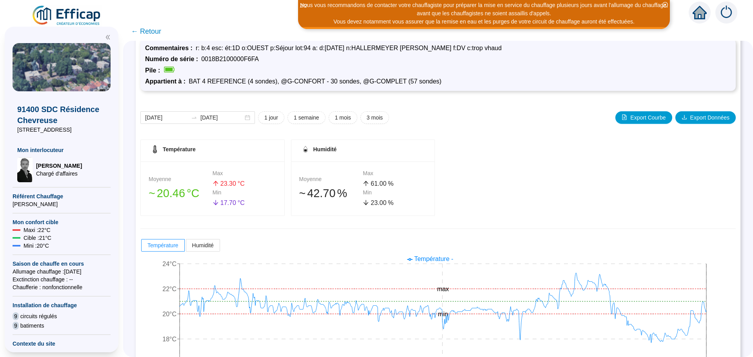
scroll to position [62, 0]
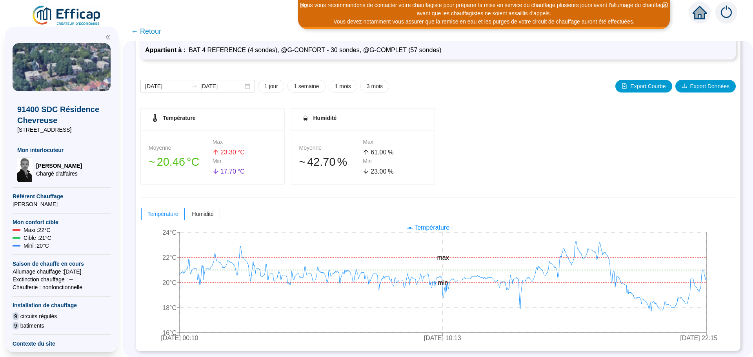
click at [155, 32] on span "← Retour" at bounding box center [146, 31] width 30 height 11
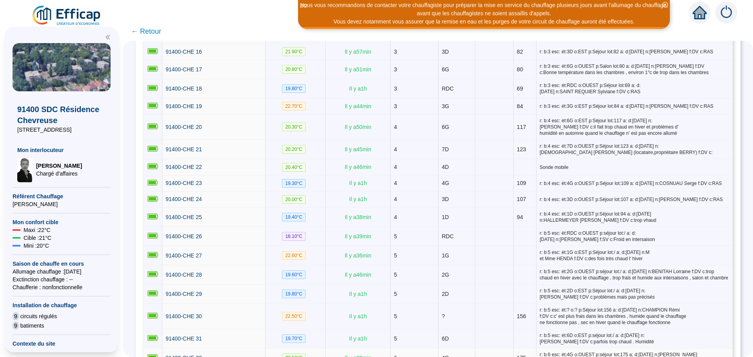
scroll to position [431, 0]
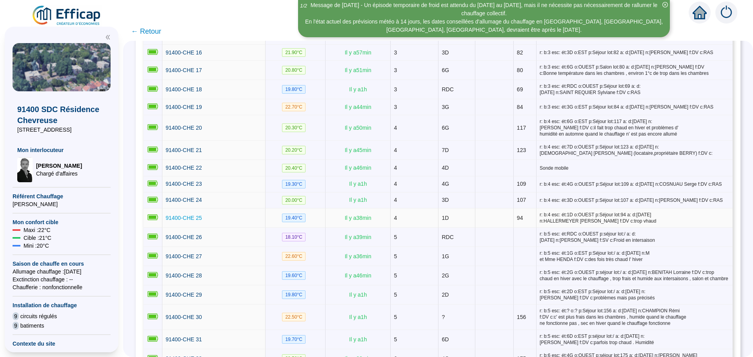
click at [173, 215] on span "91400-CHE 25" at bounding box center [184, 218] width 36 height 6
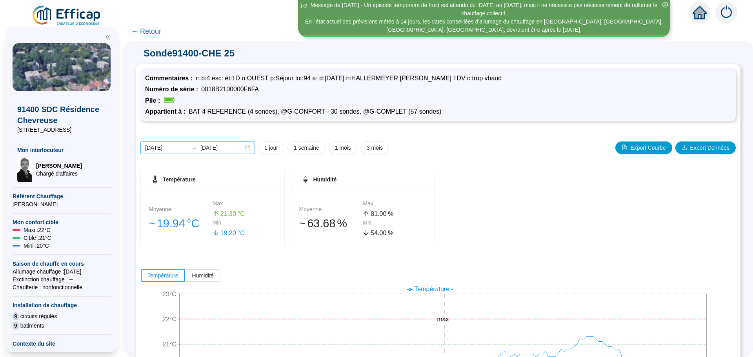
click at [251, 148] on div "[DATE] [DATE]" at bounding box center [197, 148] width 115 height 13
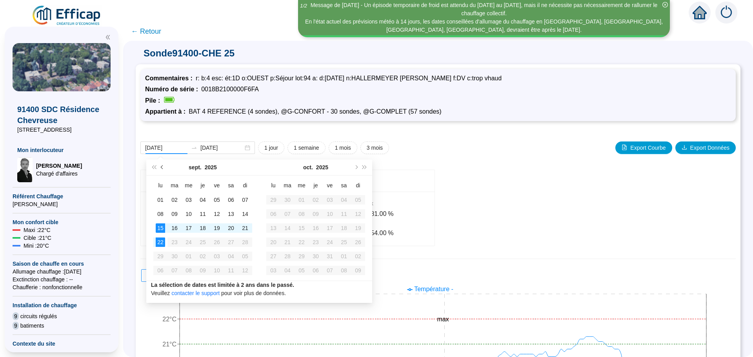
click at [162, 167] on span "Mois précédent (PageUp)" at bounding box center [163, 168] width 4 height 4
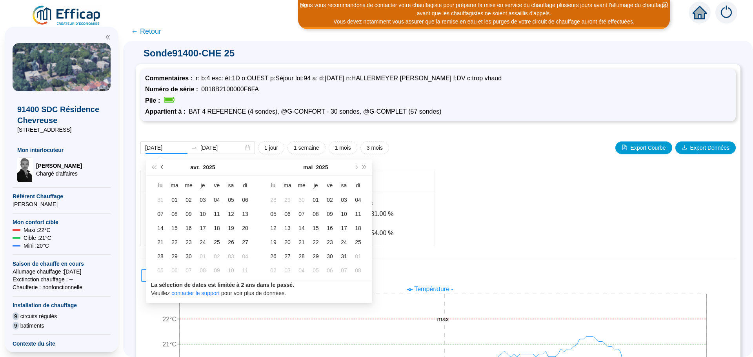
click at [162, 167] on span "Mois précédent (PageUp)" at bounding box center [163, 168] width 4 height 4
click at [356, 167] on span "Mois suivant (PageDown)" at bounding box center [356, 168] width 4 height 4
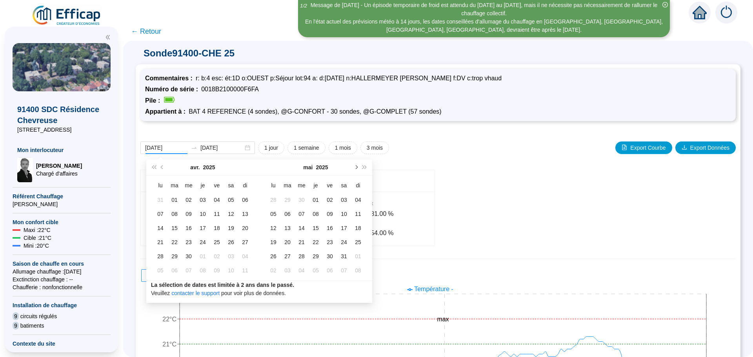
click at [356, 169] on span "Mois suivant (PageDown)" at bounding box center [356, 168] width 4 height 4
click at [162, 168] on span "Mois précédent (PageUp)" at bounding box center [163, 168] width 4 height 4
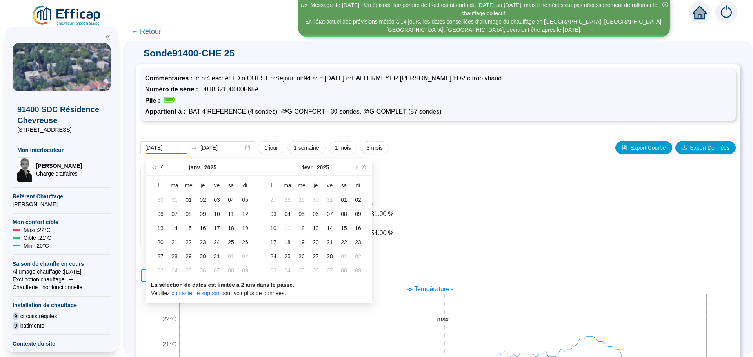
click at [162, 168] on span "Mois précédent (PageUp)" at bounding box center [163, 168] width 4 height 4
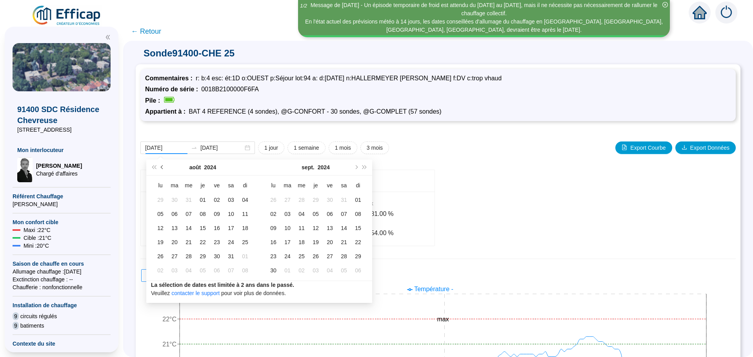
click at [162, 168] on span "Mois précédent (PageUp)" at bounding box center [163, 168] width 4 height 4
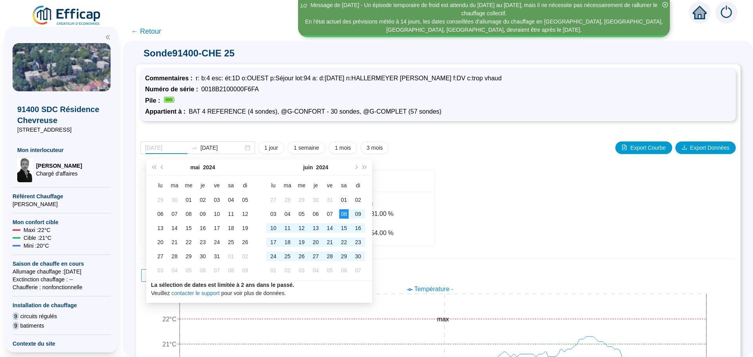
type input "[DATE]"
click at [346, 201] on div "01" at bounding box center [343, 199] width 9 height 9
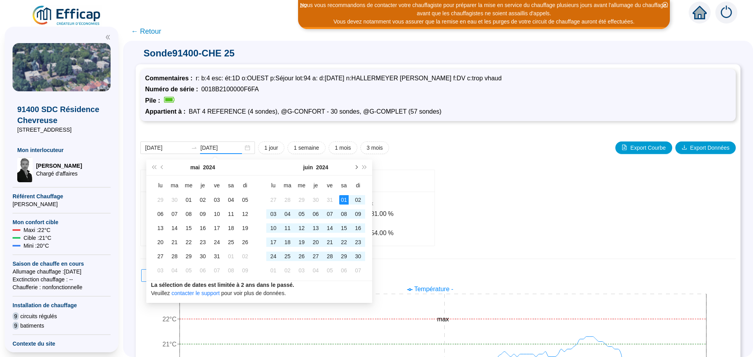
click at [355, 168] on span "Mois suivant (PageDown)" at bounding box center [356, 168] width 4 height 4
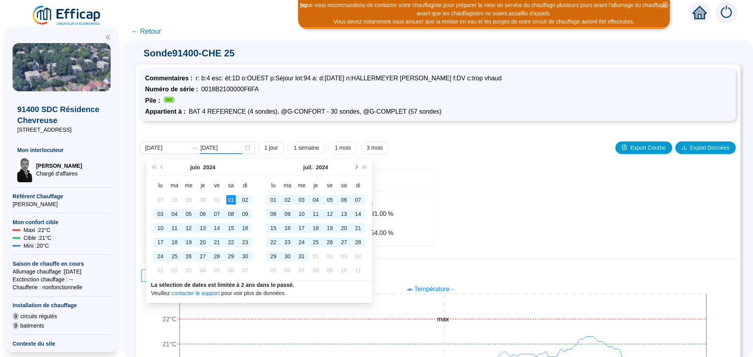
click at [355, 168] on span "Mois suivant (PageDown)" at bounding box center [356, 168] width 4 height 4
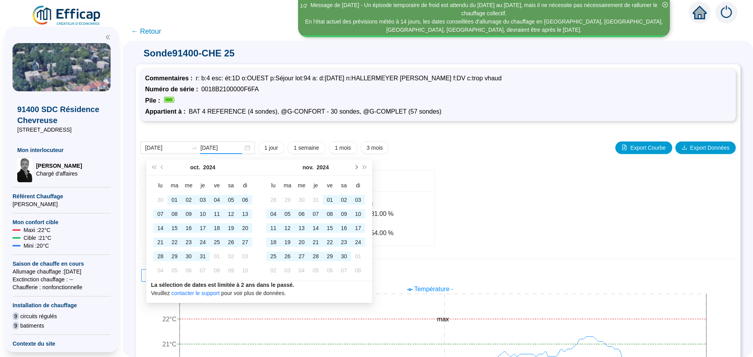
click at [355, 168] on span "Mois suivant (PageDown)" at bounding box center [356, 168] width 4 height 4
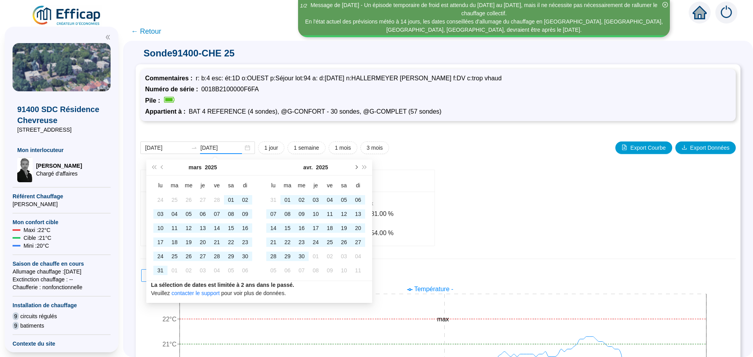
click at [355, 168] on span "Mois suivant (PageDown)" at bounding box center [356, 168] width 4 height 4
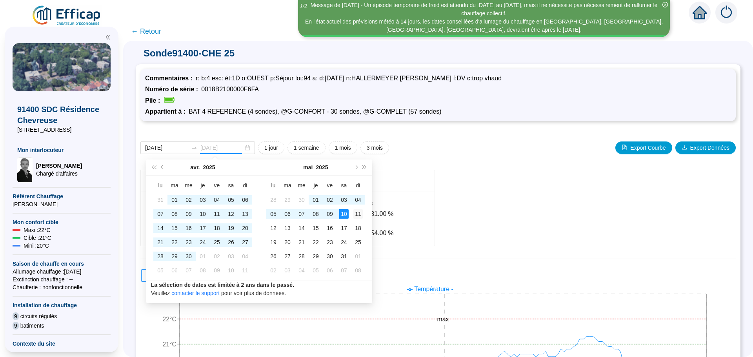
type input "[DATE]"
click at [359, 213] on div "11" at bounding box center [357, 213] width 9 height 9
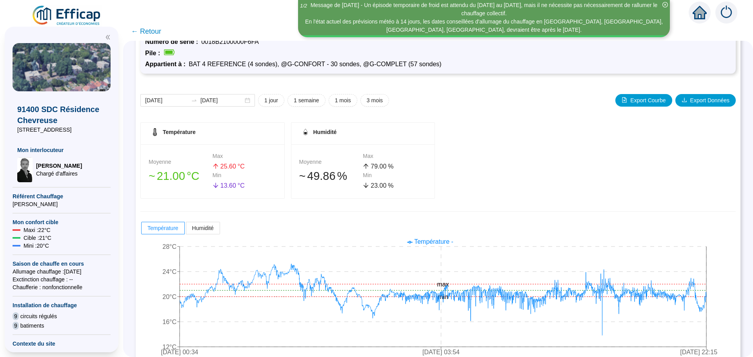
scroll to position [62, 0]
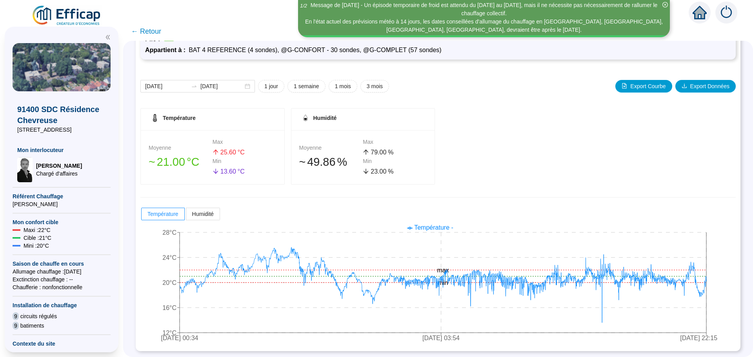
click at [151, 32] on span "← Retour" at bounding box center [146, 31] width 30 height 11
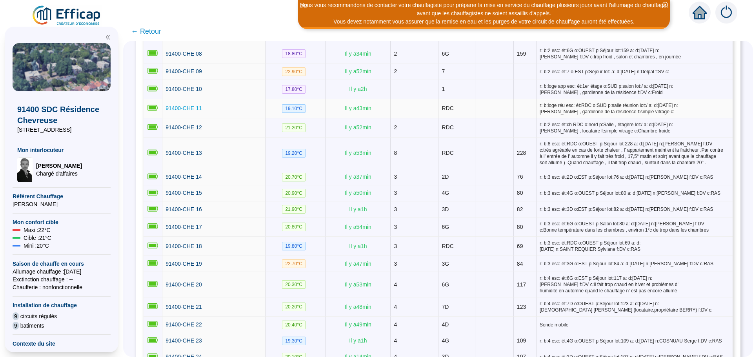
scroll to position [314, 0]
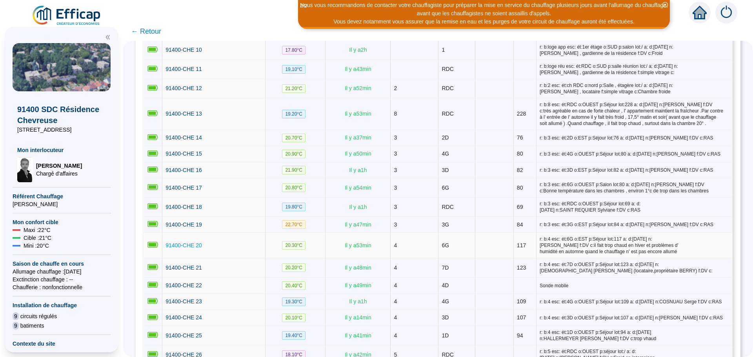
click at [195, 242] on span "91400-CHE 20" at bounding box center [184, 245] width 36 height 6
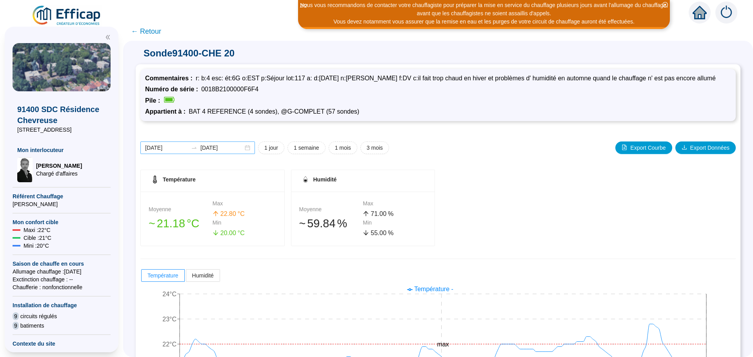
click at [252, 149] on div "[DATE] [DATE]" at bounding box center [197, 148] width 115 height 13
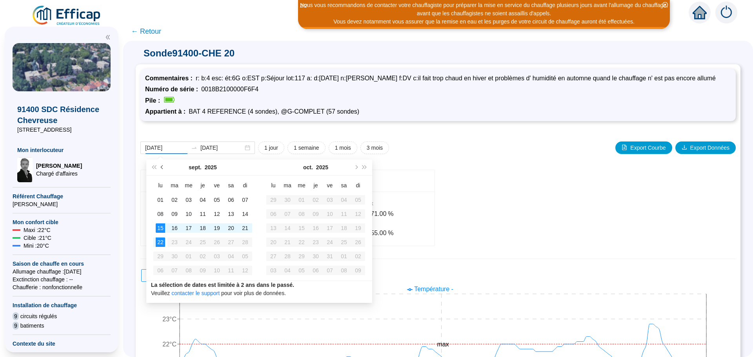
click at [162, 166] on span "Mois précédent (PageUp)" at bounding box center [163, 168] width 4 height 4
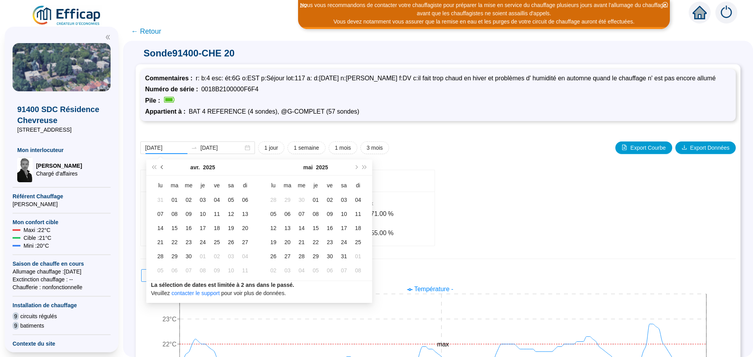
click at [162, 166] on span "Mois précédent (PageUp)" at bounding box center [163, 168] width 4 height 4
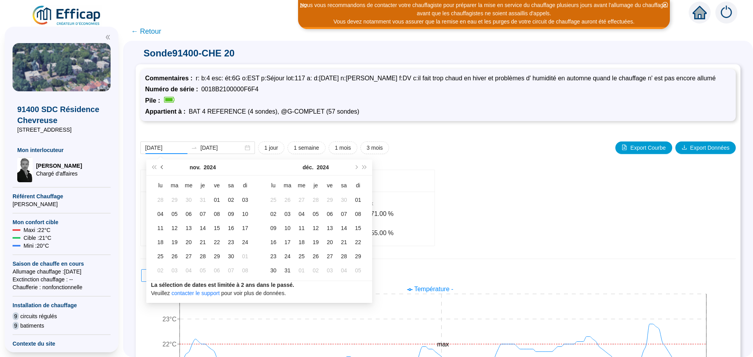
click at [162, 166] on span "Mois précédent (PageUp)" at bounding box center [163, 168] width 4 height 4
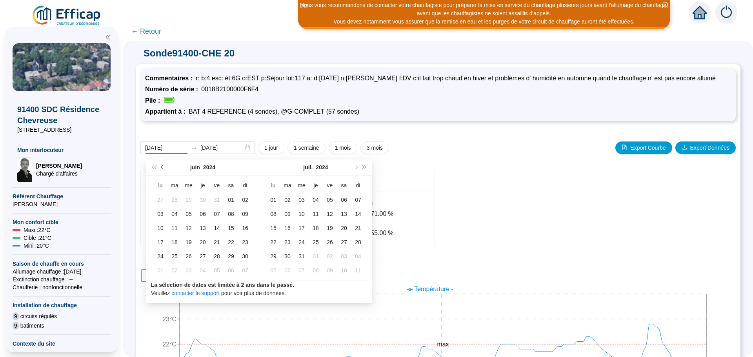
click at [162, 166] on span "Mois précédent (PageUp)" at bounding box center [163, 168] width 4 height 4
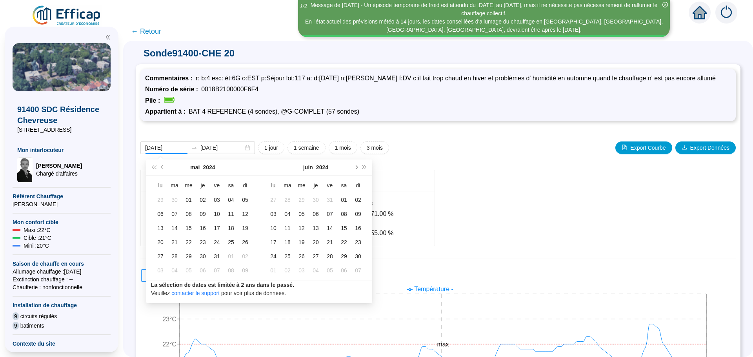
click at [358, 165] on button "Mois suivant (PageDown)" at bounding box center [355, 168] width 9 height 16
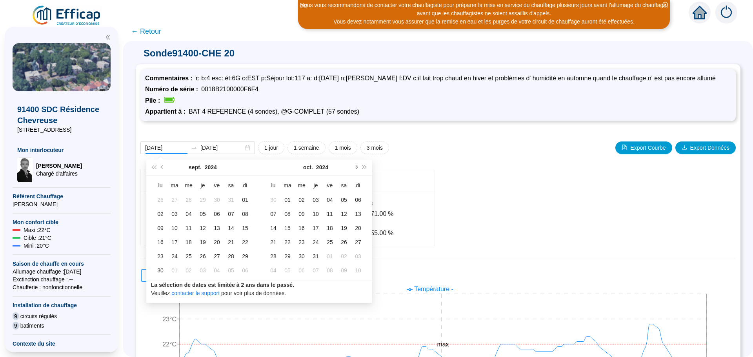
click at [358, 165] on button "Mois suivant (PageDown)" at bounding box center [355, 168] width 9 height 16
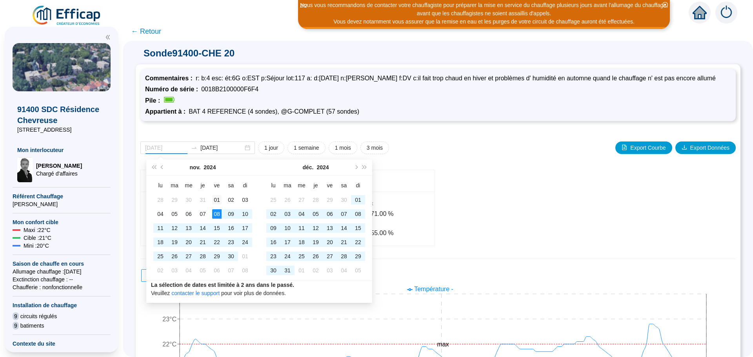
type input "[DATE]"
click at [214, 200] on div "01" at bounding box center [216, 199] width 9 height 9
click at [357, 167] on span "Mois suivant (PageDown)" at bounding box center [356, 168] width 4 height 4
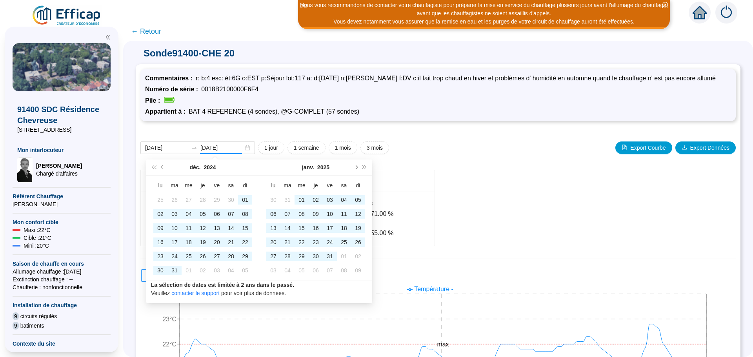
click at [357, 167] on span "Mois suivant (PageDown)" at bounding box center [356, 168] width 4 height 4
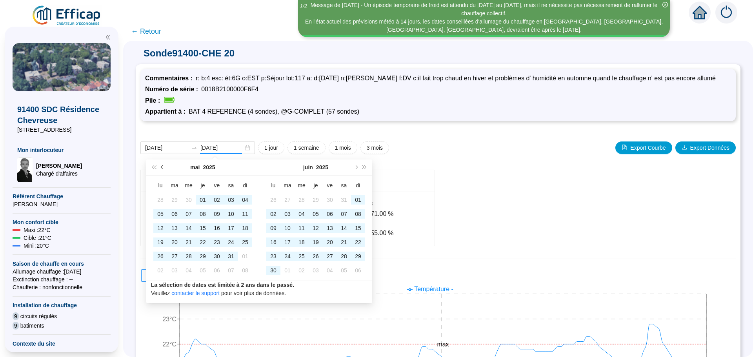
click at [164, 167] on span "Mois précédent (PageUp)" at bounding box center [163, 168] width 4 height 4
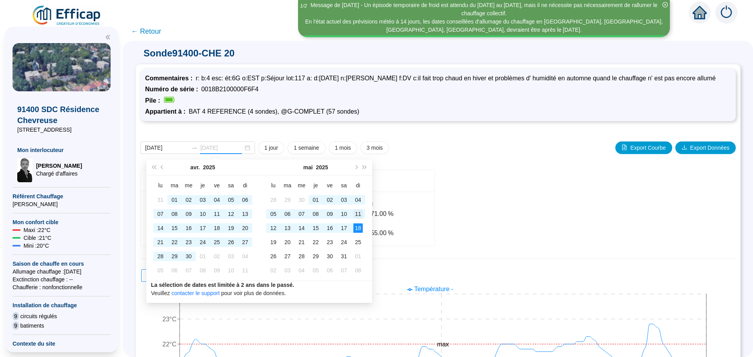
type input "[DATE]"
click at [356, 215] on div "11" at bounding box center [357, 213] width 9 height 9
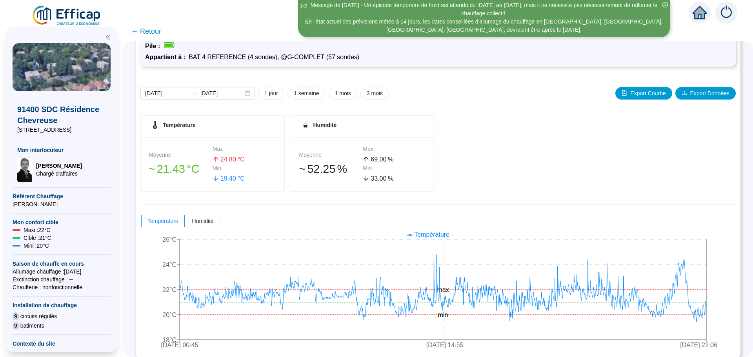
scroll to position [62, 0]
